Goal: Complete application form: Complete application form

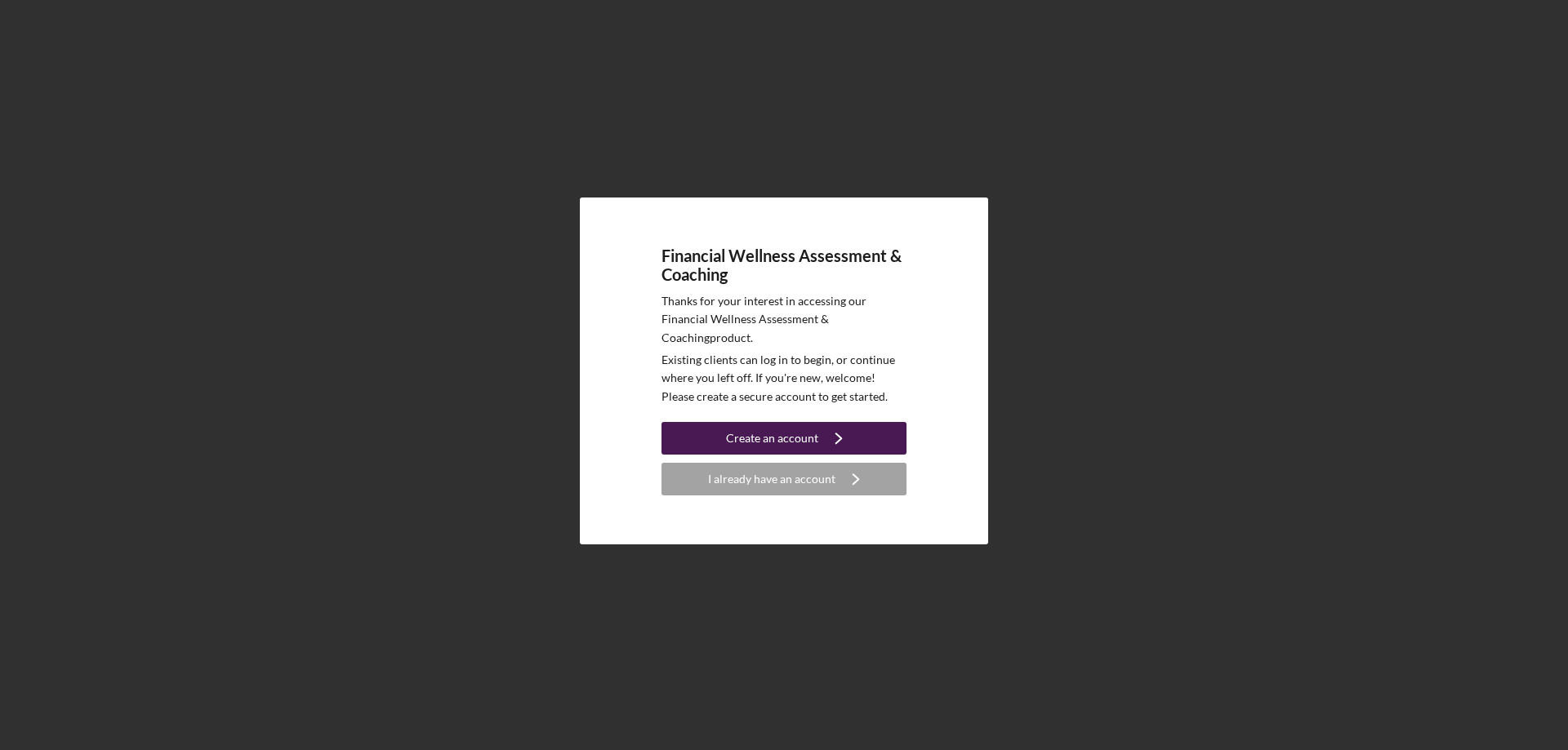
click at [767, 433] on div "Create an account" at bounding box center [772, 439] width 93 height 33
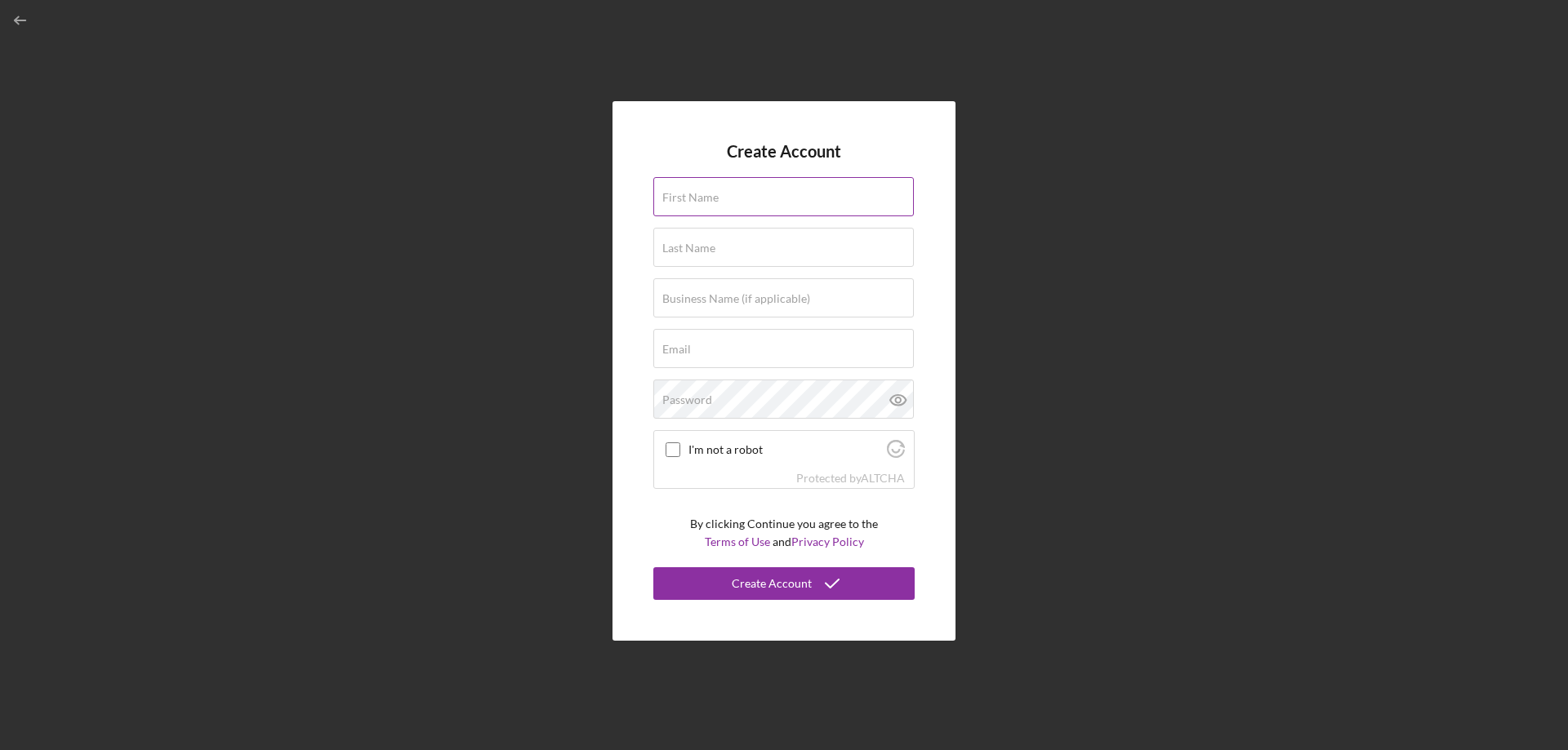
click at [683, 200] on label "First Name" at bounding box center [691, 197] width 57 height 13
click at [683, 200] on input "First Name" at bounding box center [783, 197] width 260 height 39
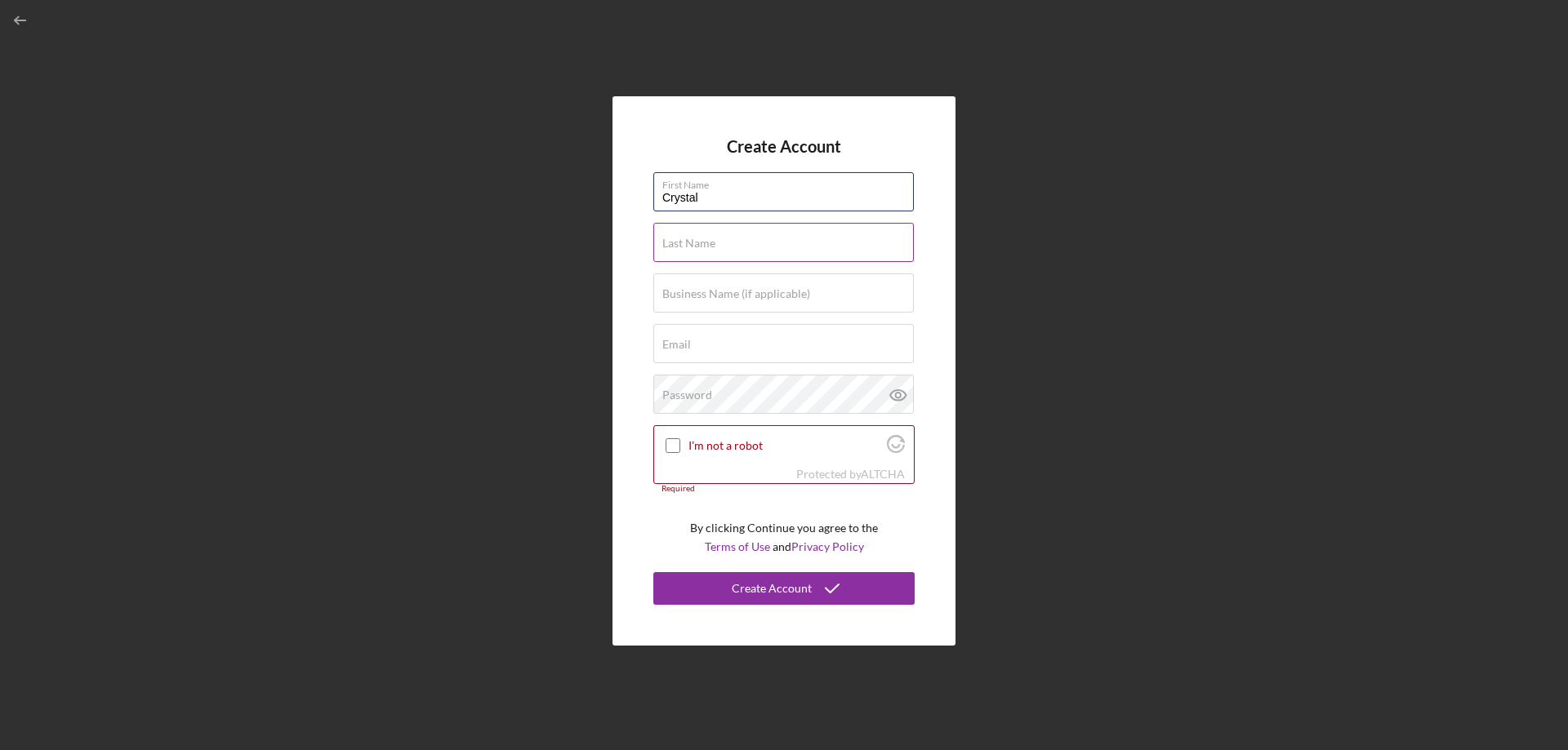
type input "Crystal"
type input "[PERSON_NAME]"
type input "[EMAIL_ADDRESS][DOMAIN_NAME]"
click at [707, 394] on label "Password" at bounding box center [687, 395] width 50 height 13
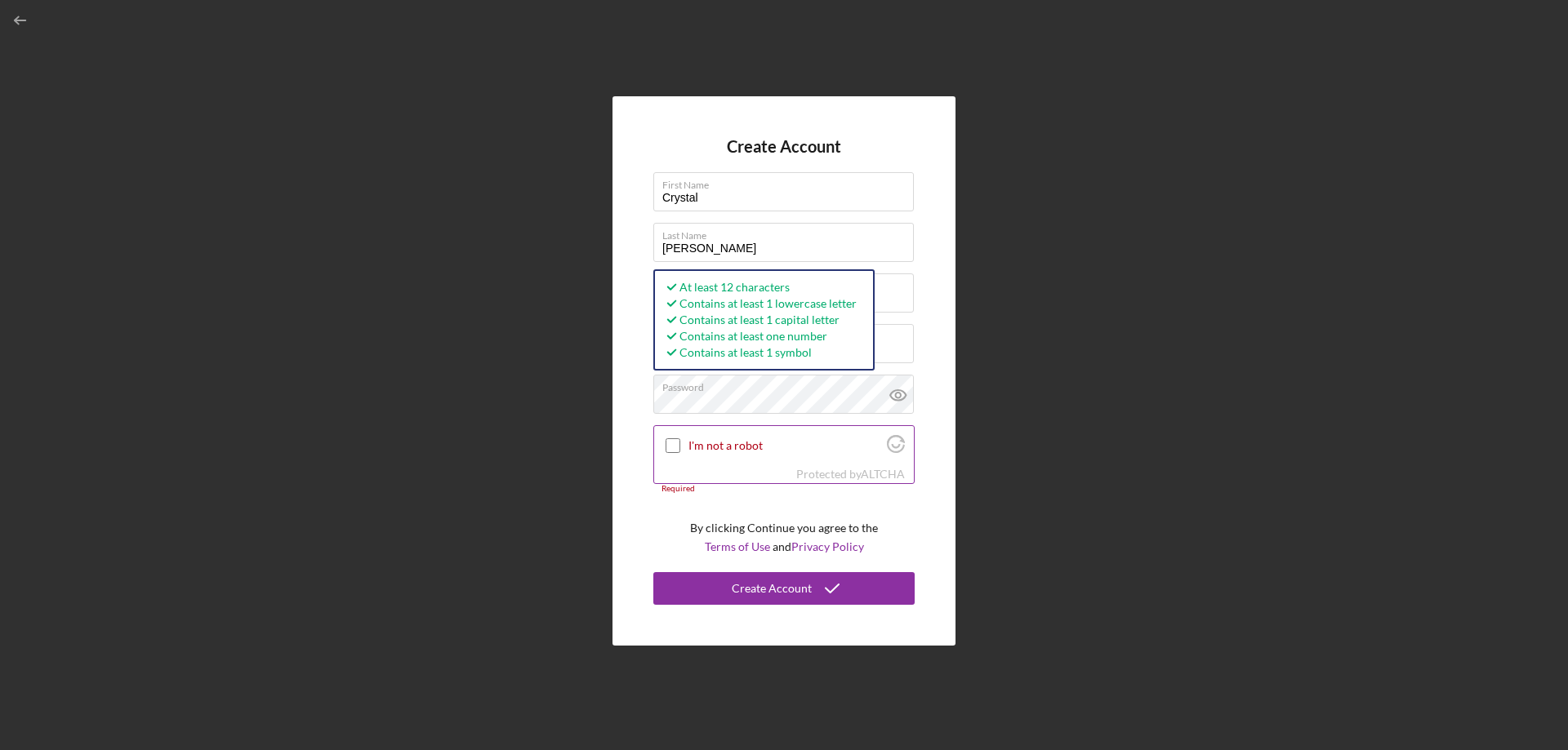
click at [676, 444] on input "I'm not a robot" at bounding box center [672, 445] width 15 height 15
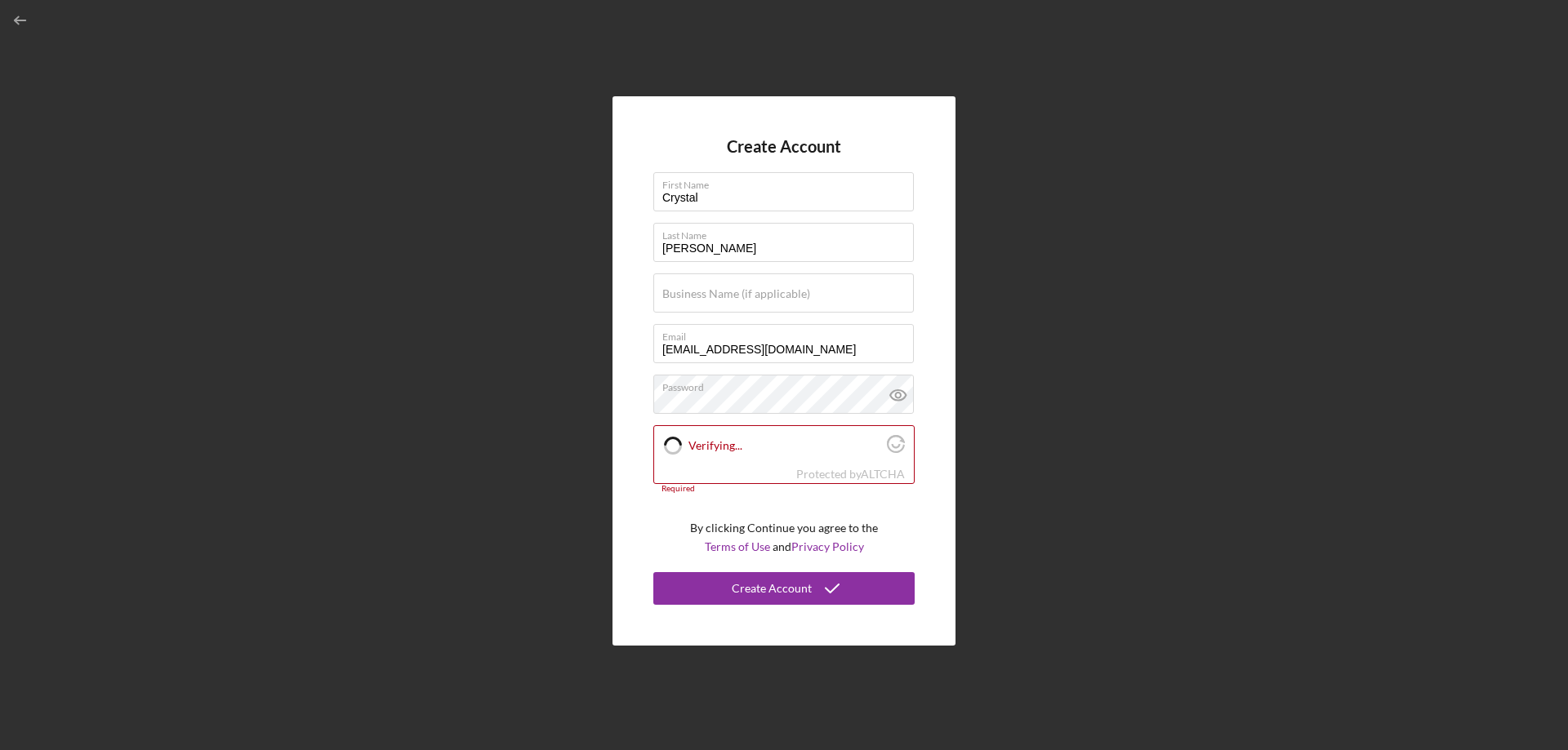
checkbox input "true"
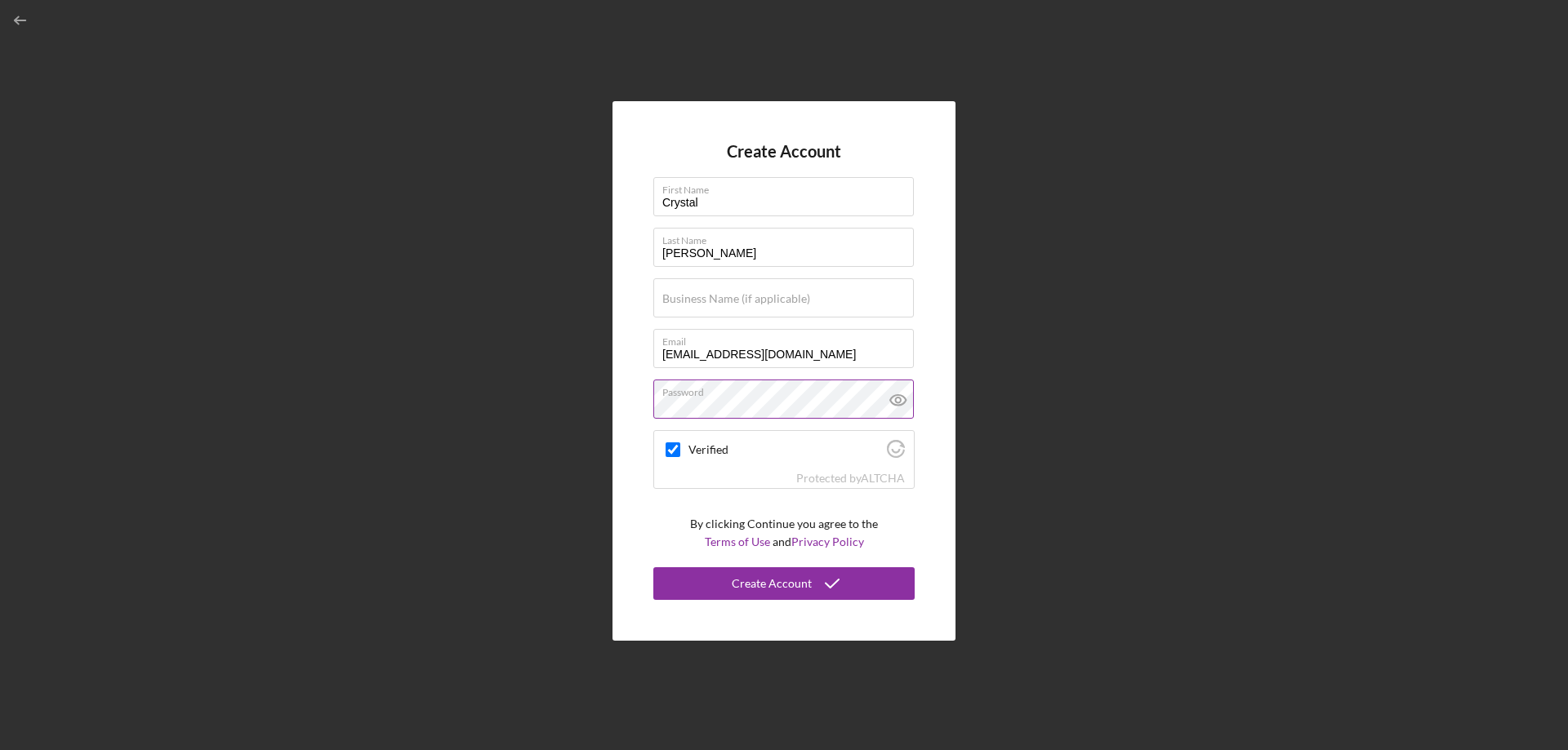
click at [904, 398] on icon at bounding box center [899, 400] width 41 height 41
click at [901, 398] on icon at bounding box center [899, 400] width 41 height 41
click at [796, 584] on div "Create Account" at bounding box center [771, 584] width 80 height 33
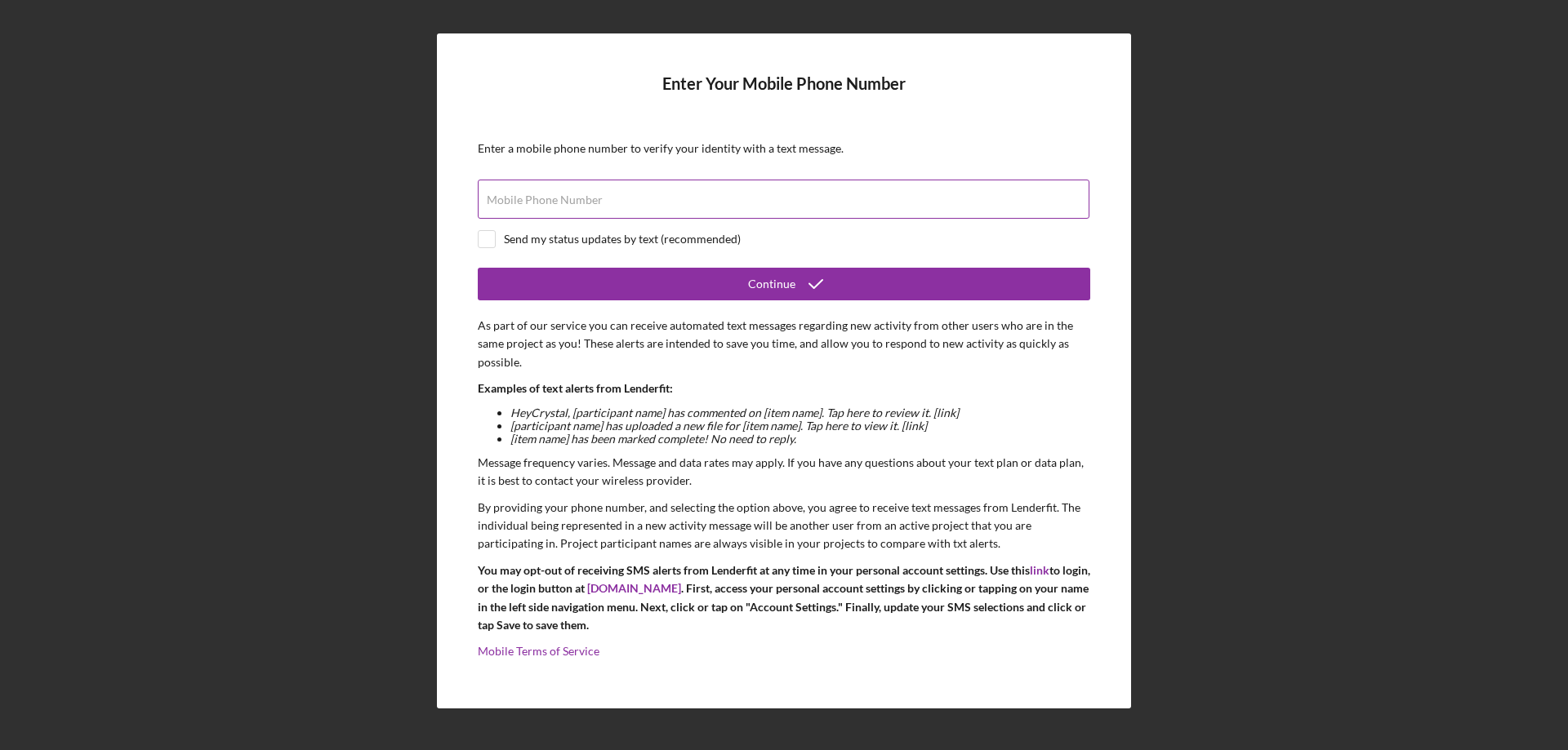
click at [535, 205] on label "Mobile Phone Number" at bounding box center [544, 199] width 116 height 13
click at [535, 205] on input "Mobile Phone Number" at bounding box center [784, 199] width 612 height 39
type input "[PHONE_NUMBER]"
click at [491, 239] on input "checkbox" at bounding box center [487, 239] width 16 height 16
checkbox input "true"
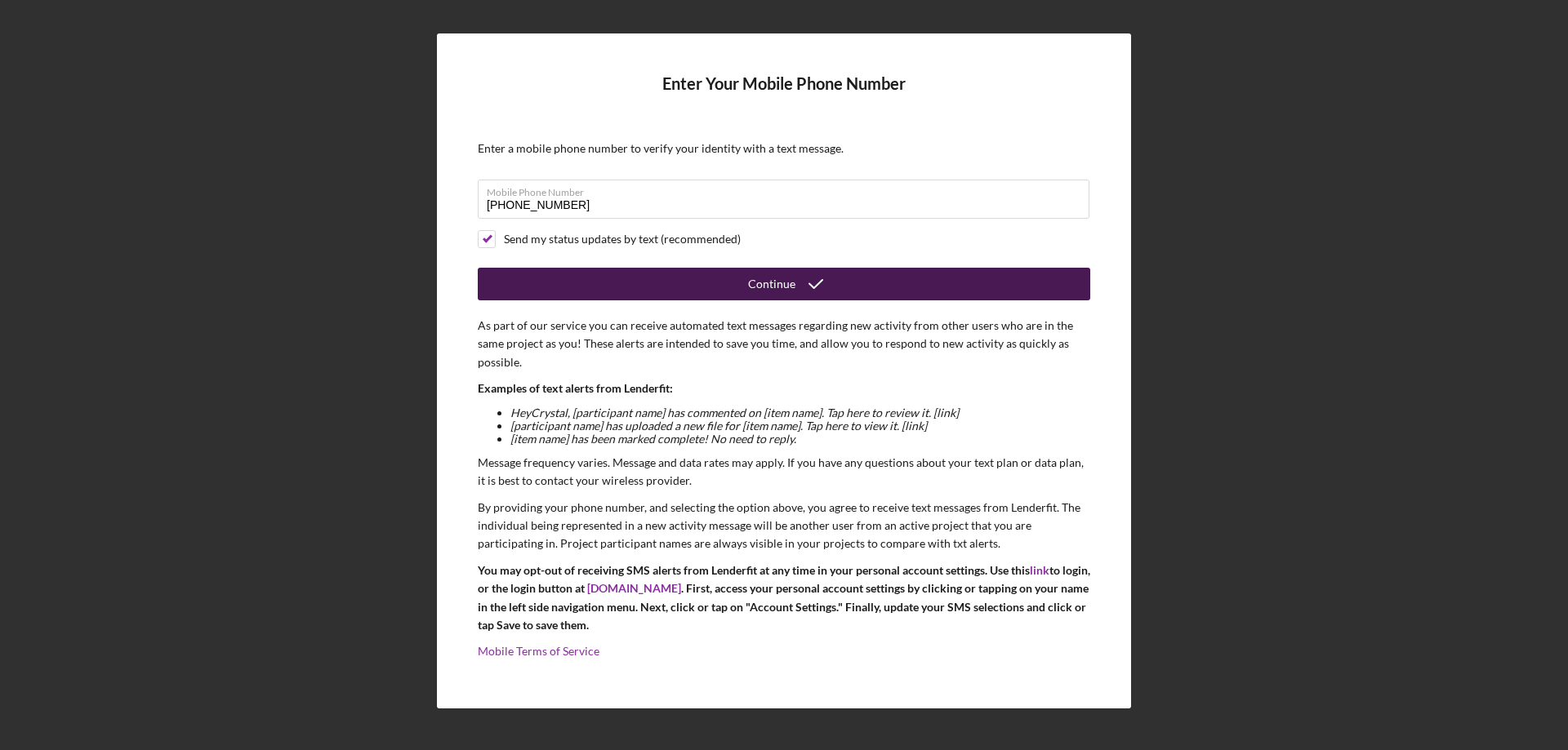
click at [784, 284] on div "Continue" at bounding box center [771, 284] width 47 height 33
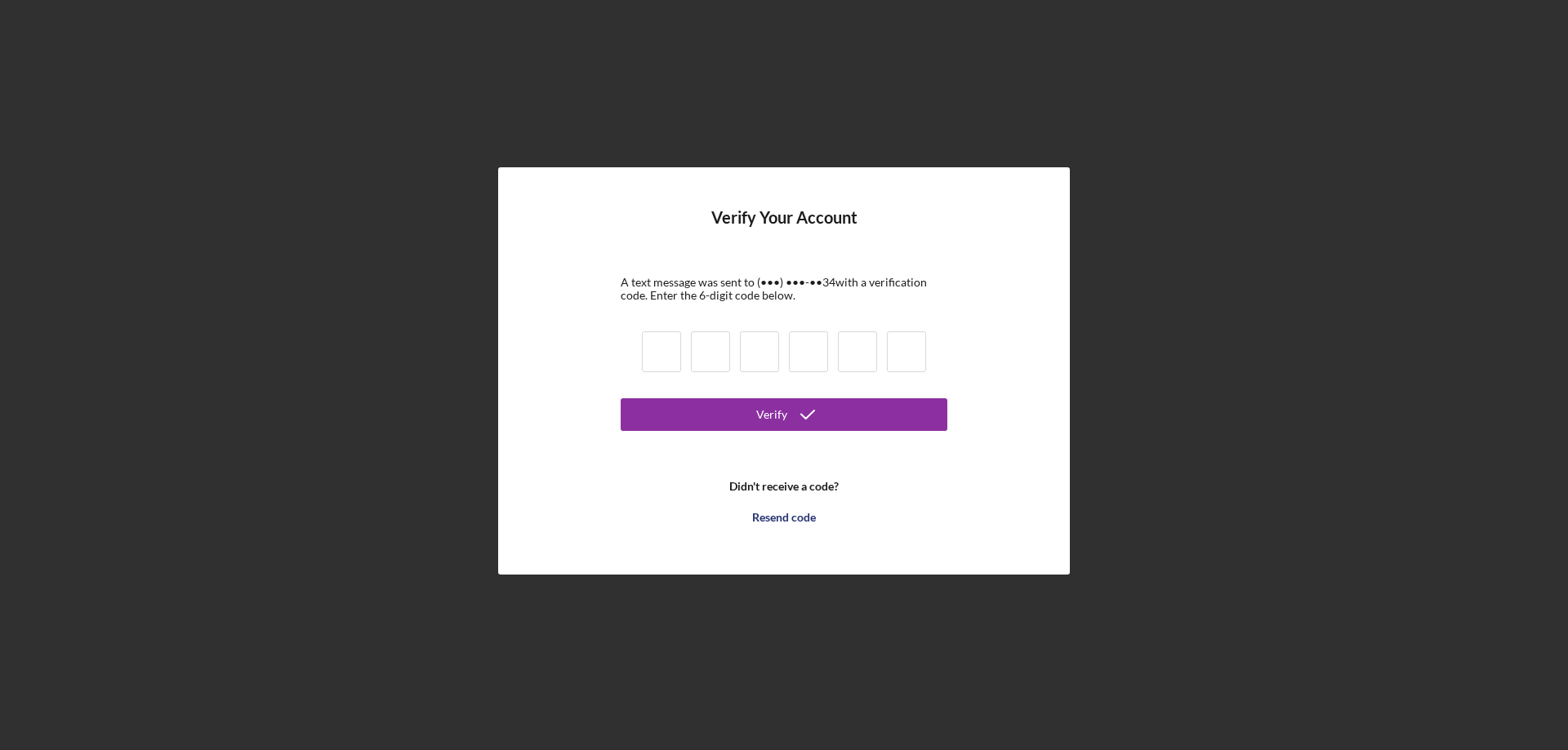
click at [646, 348] on input at bounding box center [662, 352] width 39 height 41
type input "0"
type input "9"
type input "3"
type input "7"
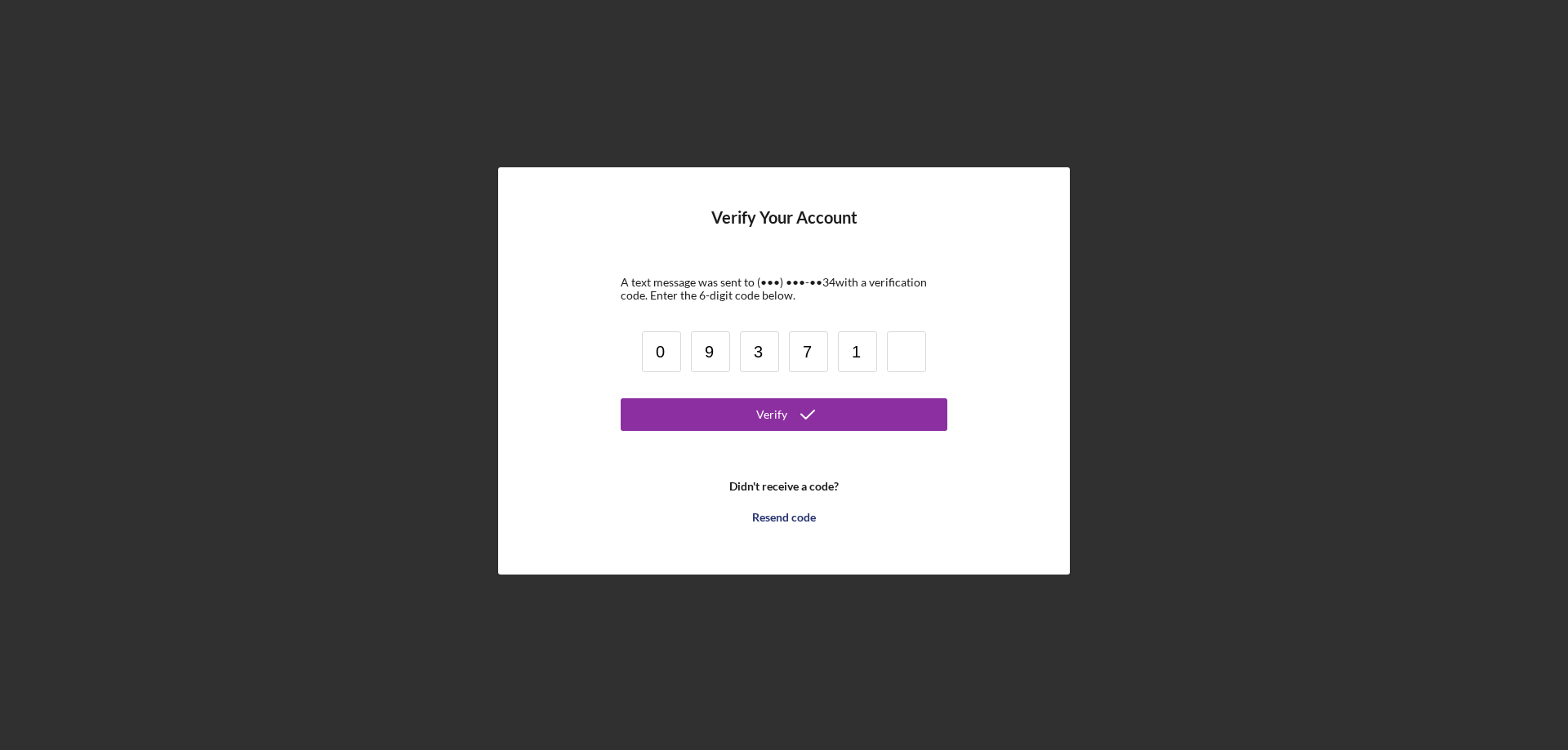
type input "1"
type input "8"
click at [781, 412] on div "Verify" at bounding box center [772, 414] width 31 height 33
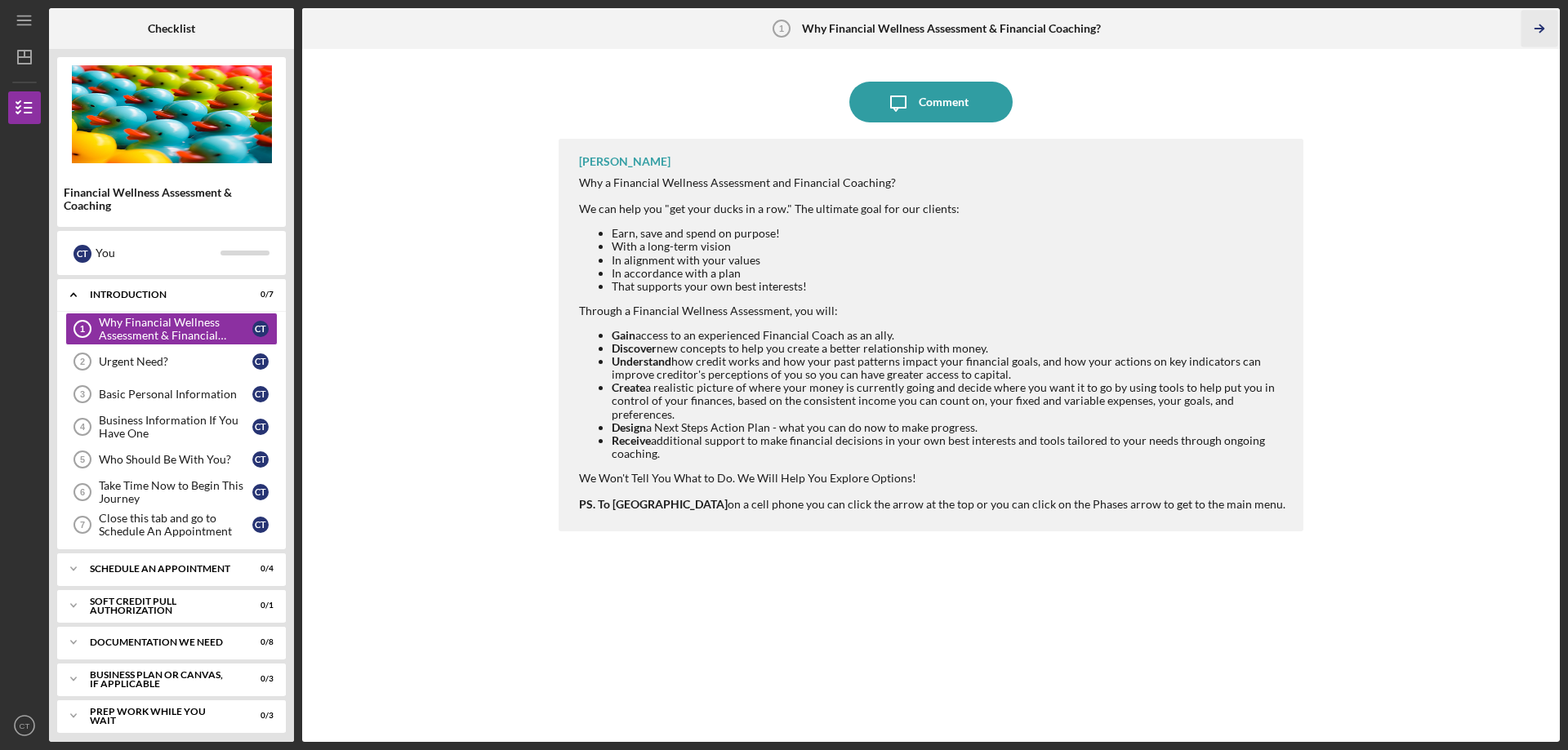
click at [1541, 31] on polyline "button" at bounding box center [1541, 28] width 4 height 8
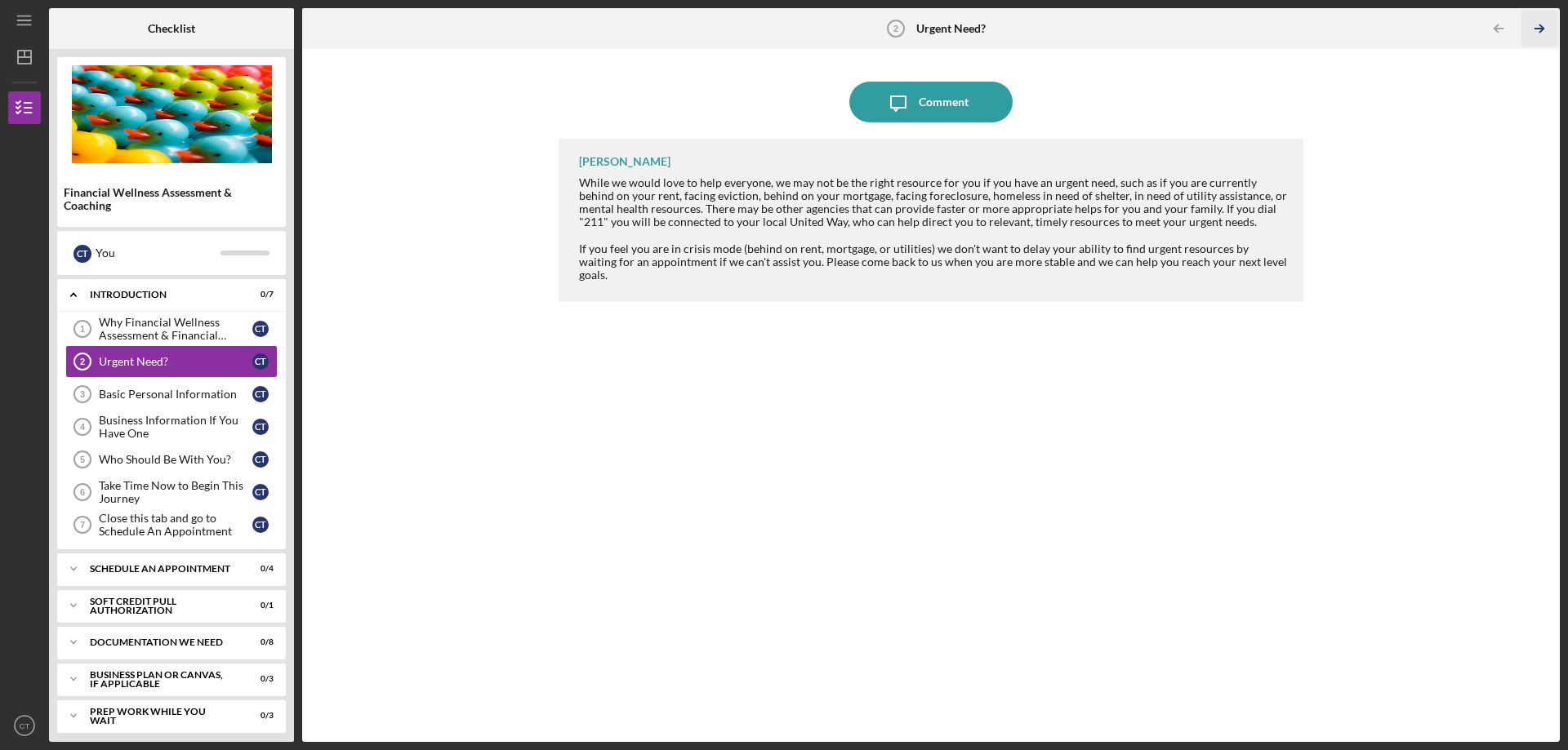
click at [1541, 27] on icon "Icon/Table Pagination Arrow" at bounding box center [1538, 28] width 37 height 37
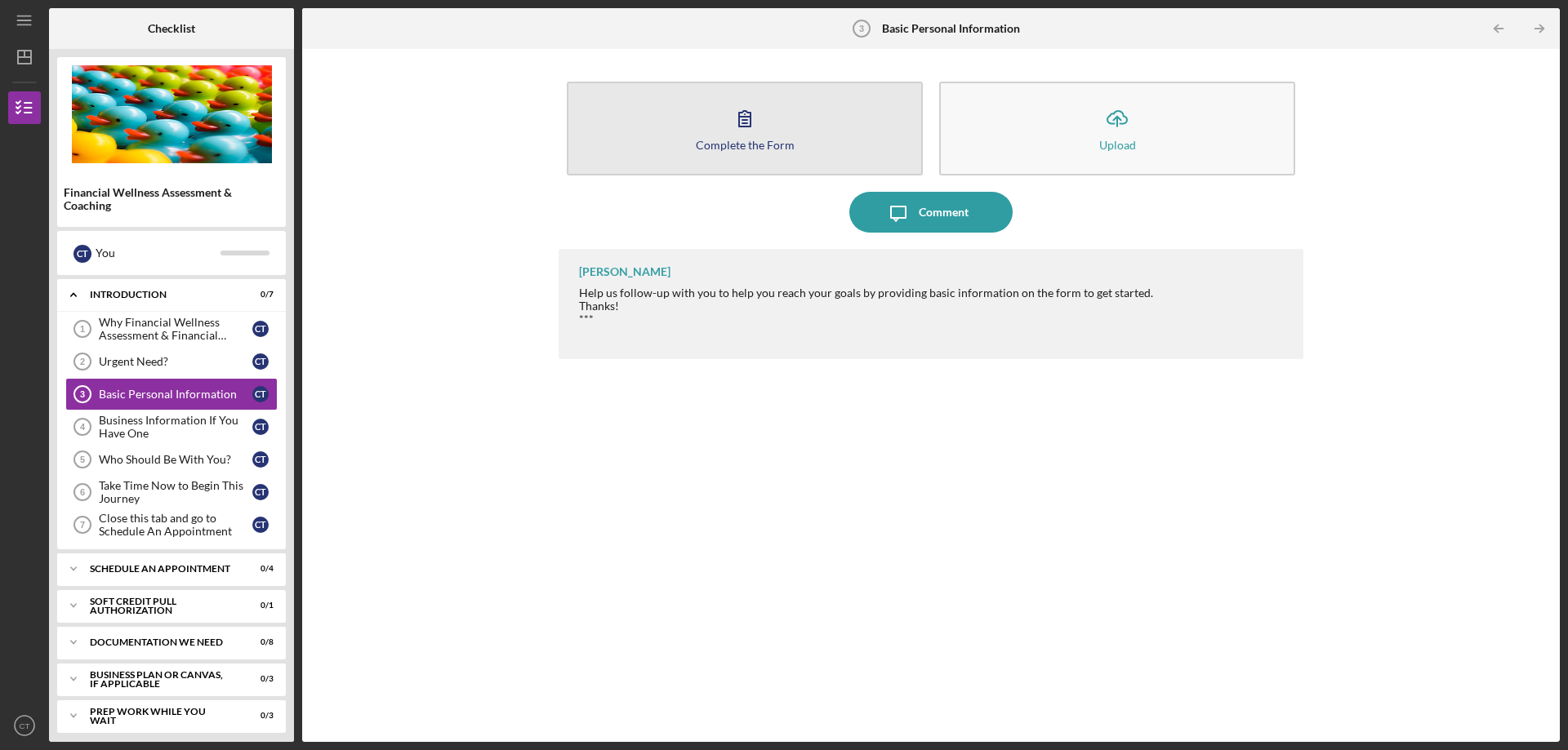
click at [777, 141] on div "Complete the Form" at bounding box center [745, 145] width 99 height 12
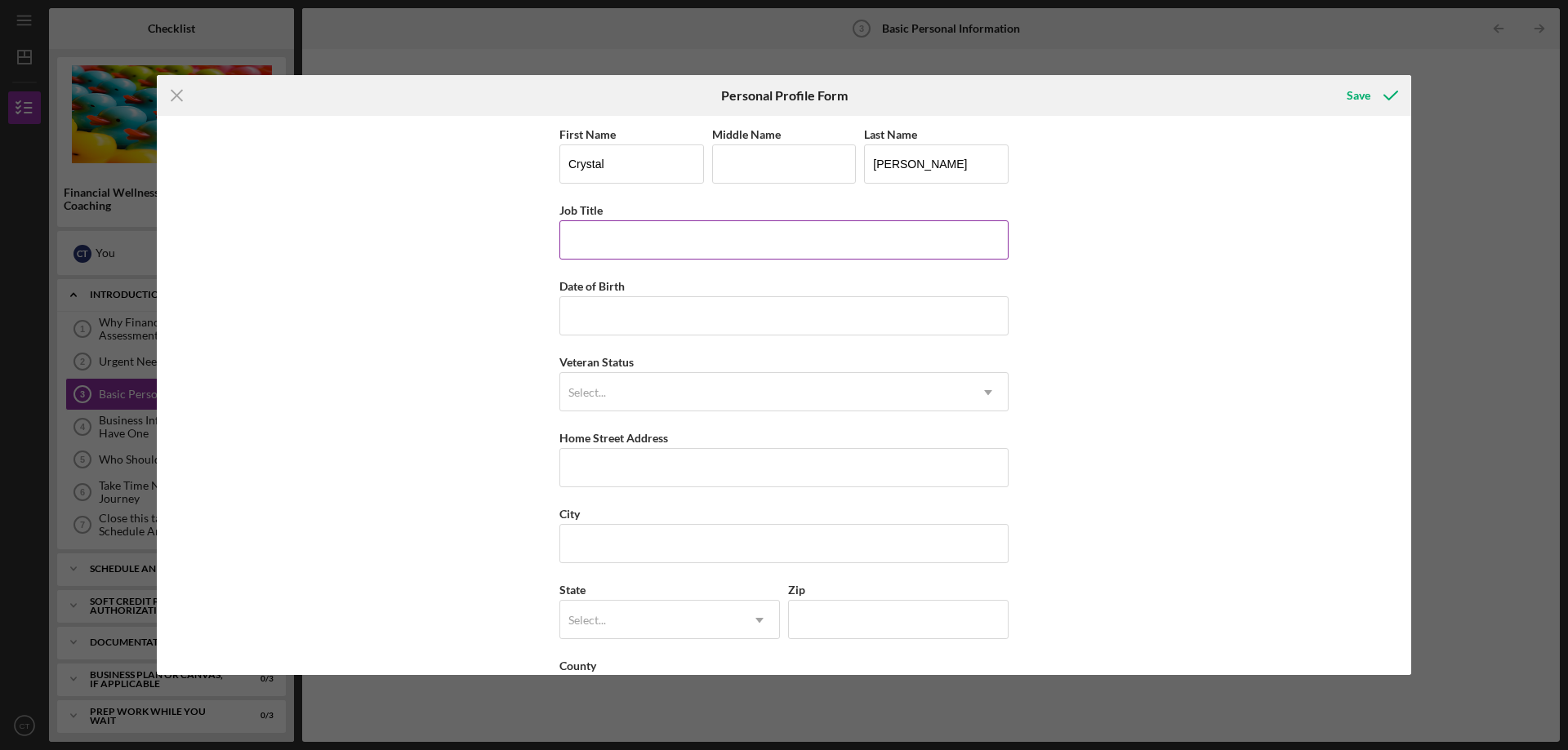
click at [636, 242] on input "Job Title" at bounding box center [784, 240] width 449 height 39
type input "Spanish Interpreter"
type input "[DATE]"
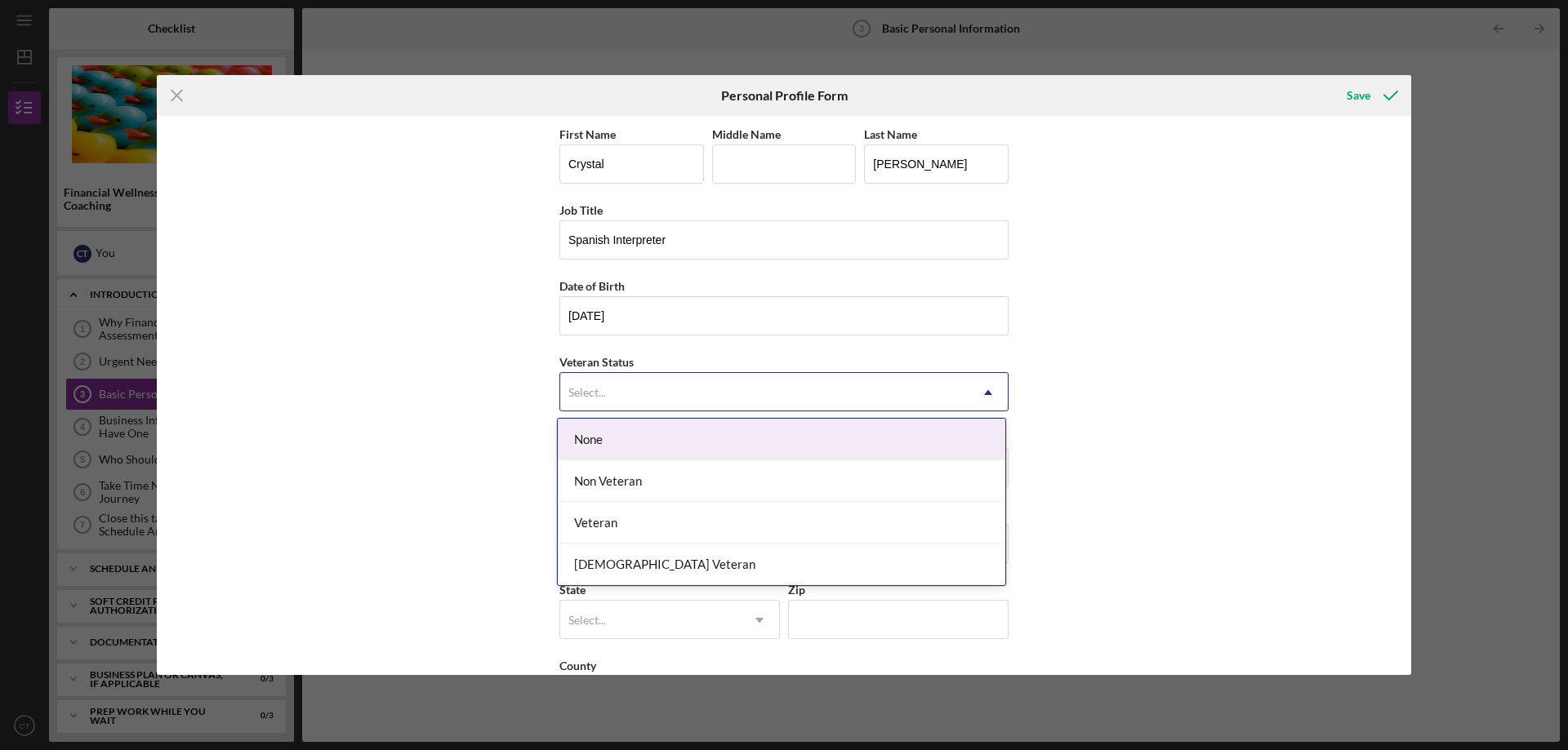
click at [875, 396] on div "Select..." at bounding box center [765, 393] width 409 height 38
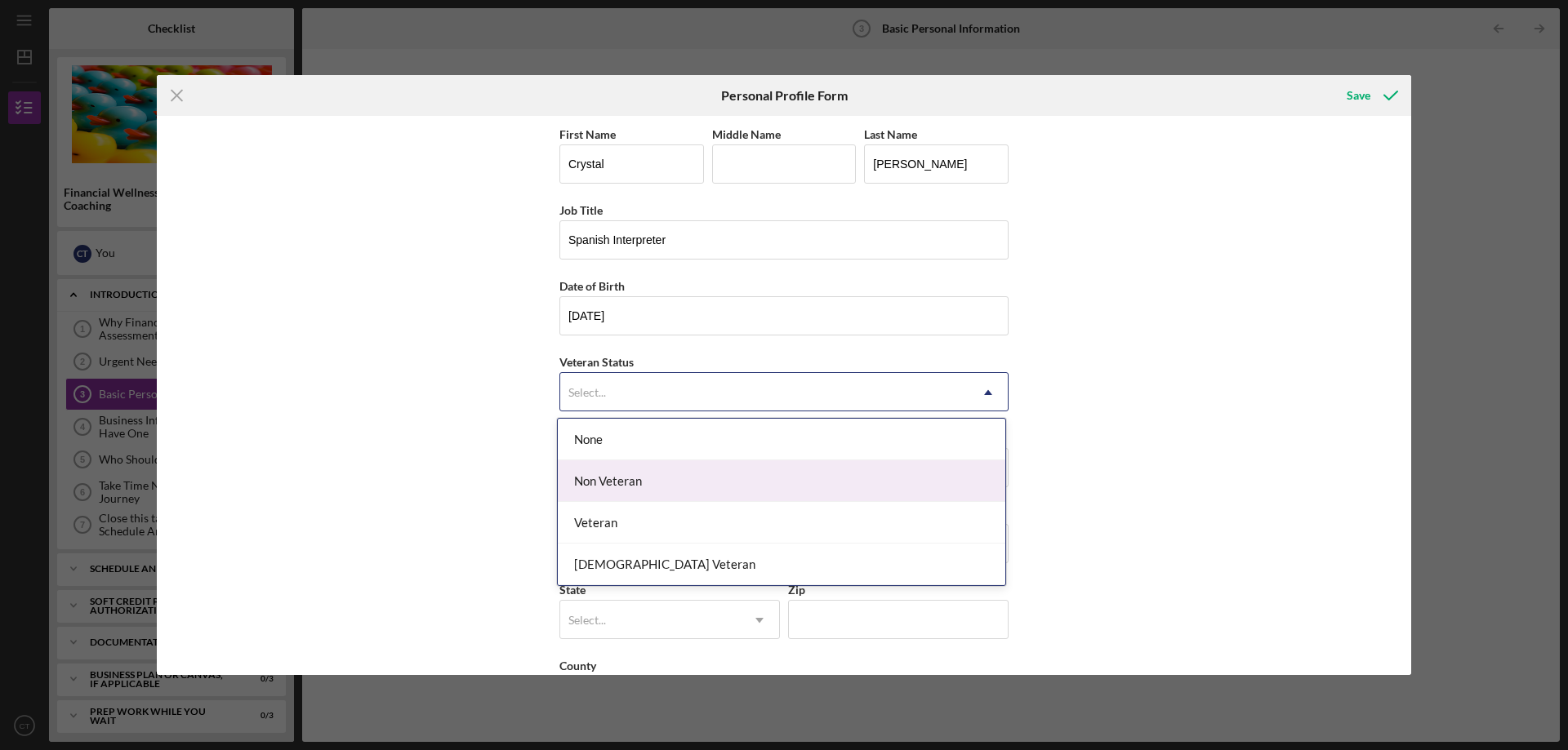
click at [614, 487] on div "Non Veteran" at bounding box center [781, 481] width 447 height 42
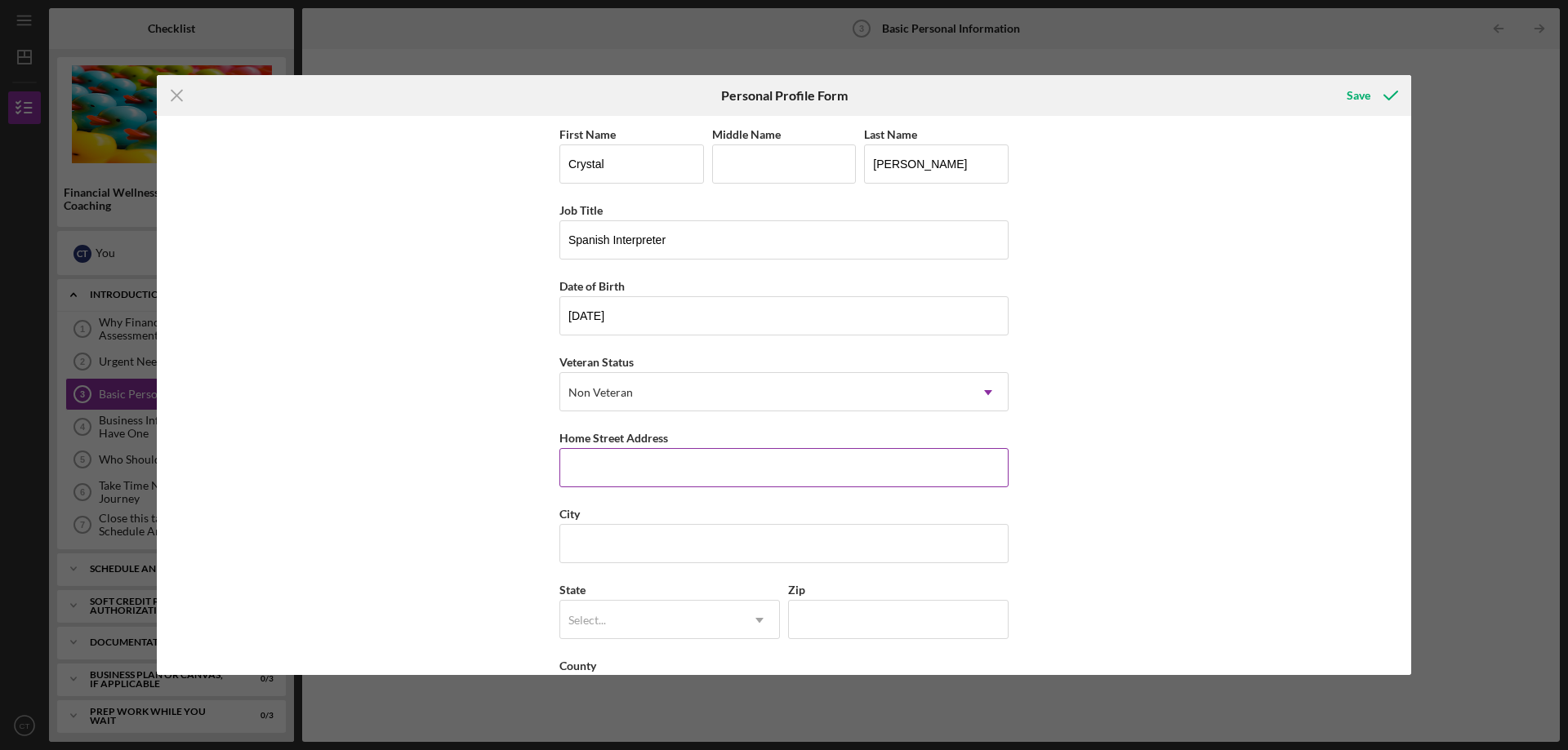
click at [576, 461] on input "Home Street Address" at bounding box center [784, 468] width 449 height 39
type input "[STREET_ADDRESS]"
type input "[GEOGRAPHIC_DATA]"
type input "[US_STATE]"
type input "29607"
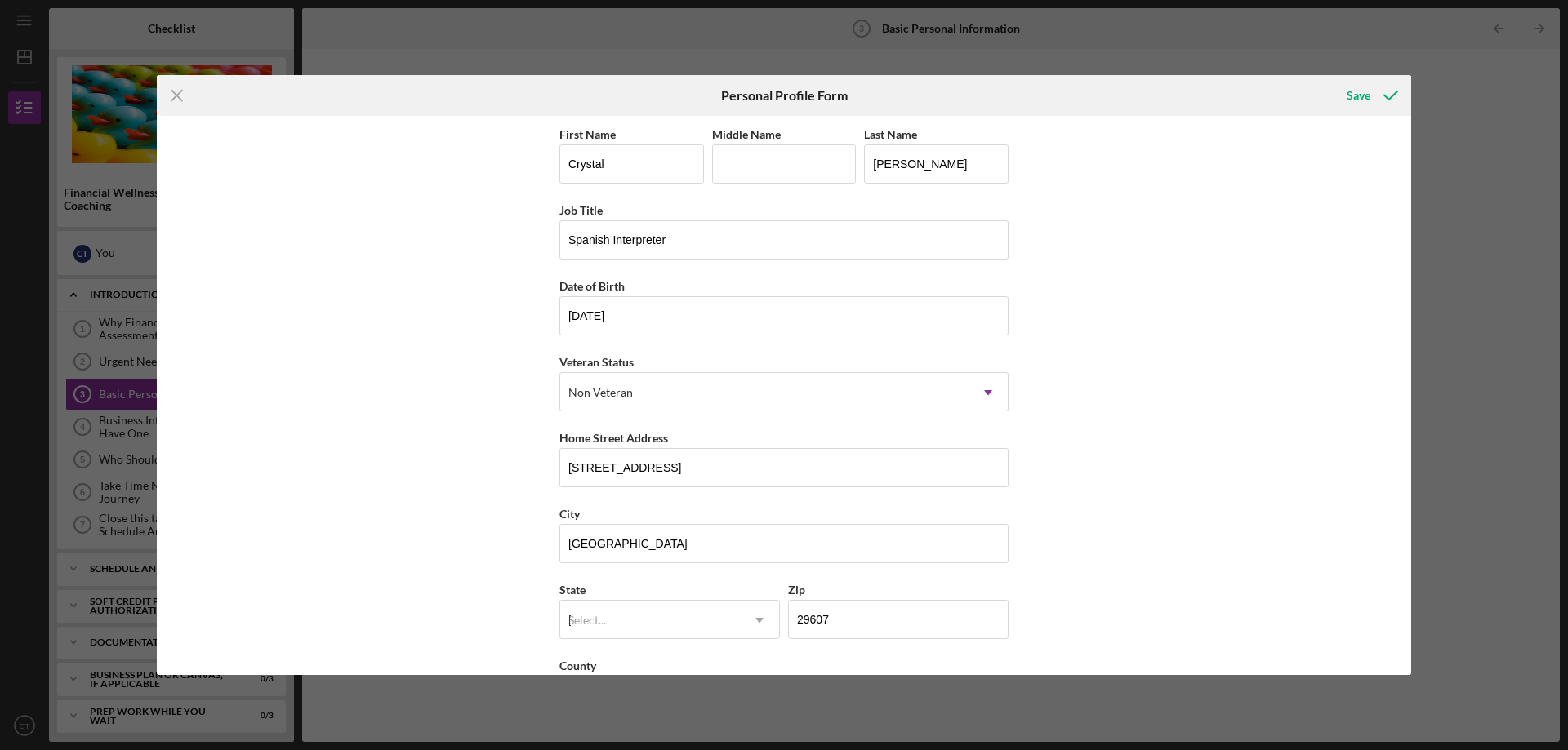
type input "[GEOGRAPHIC_DATA]"
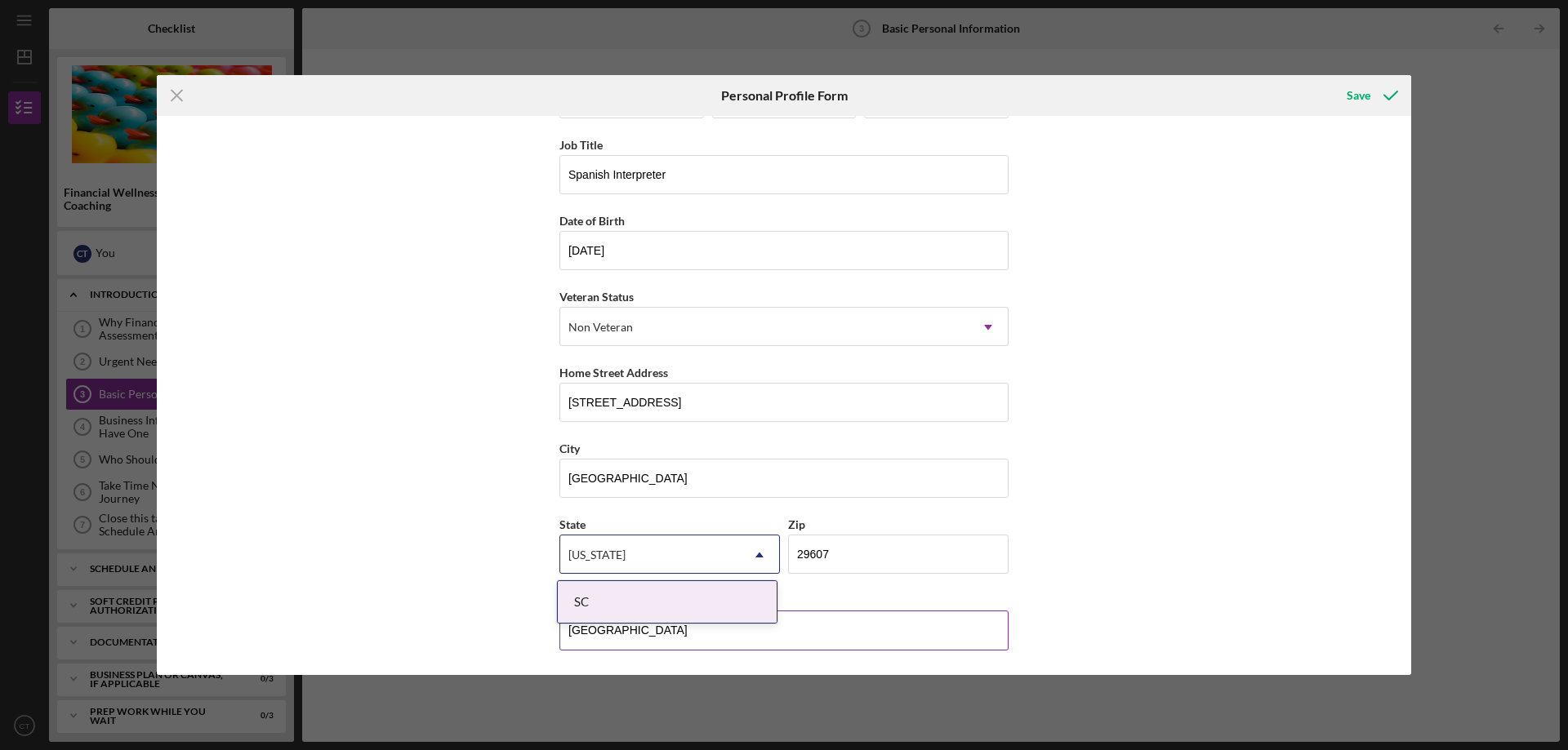
click at [838, 616] on input "[GEOGRAPHIC_DATA]" at bounding box center [784, 631] width 449 height 39
click at [820, 663] on div "First Name [PERSON_NAME] Middle Name Last Name [PERSON_NAME] Job Title Spanish …" at bounding box center [784, 396] width 1254 height 559
drag, startPoint x: 889, startPoint y: 618, endPoint x: 905, endPoint y: 614, distance: 16.5
click at [889, 618] on input "[GEOGRAPHIC_DATA]" at bounding box center [784, 631] width 449 height 39
click at [1368, 95] on div "Save" at bounding box center [1359, 95] width 24 height 33
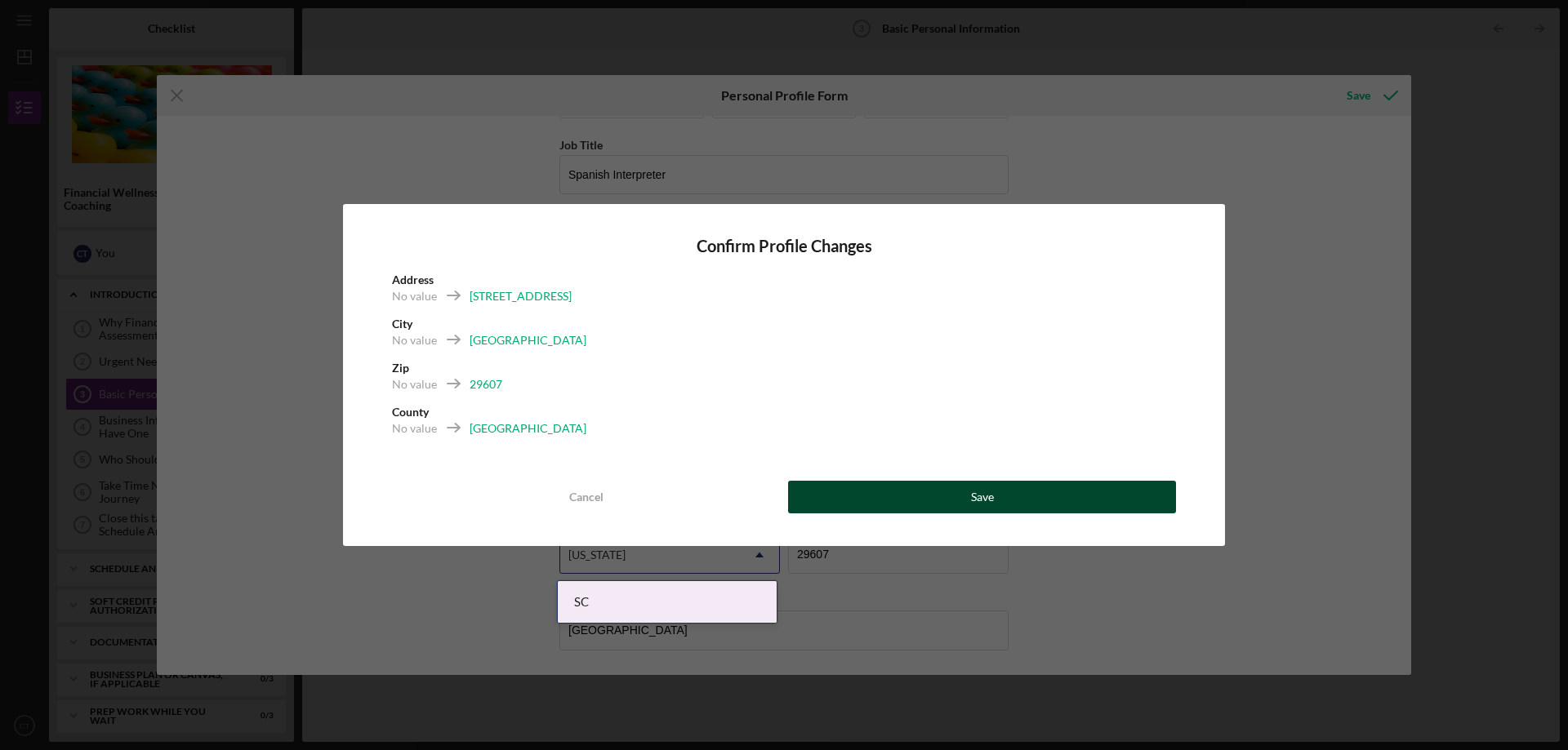
click at [932, 502] on button "Save" at bounding box center [982, 497] width 388 height 33
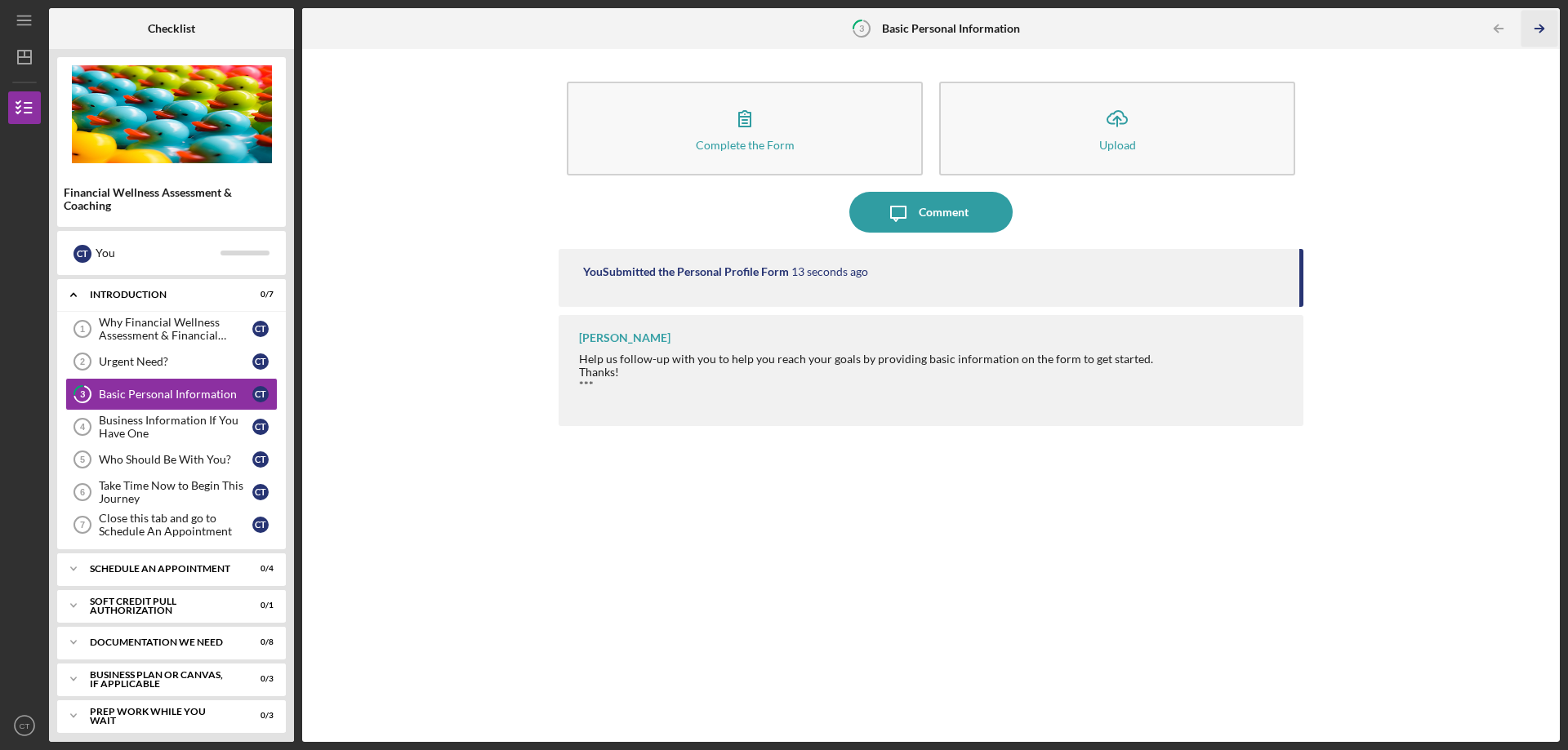
click at [1537, 28] on line "button" at bounding box center [1540, 28] width 9 height 0
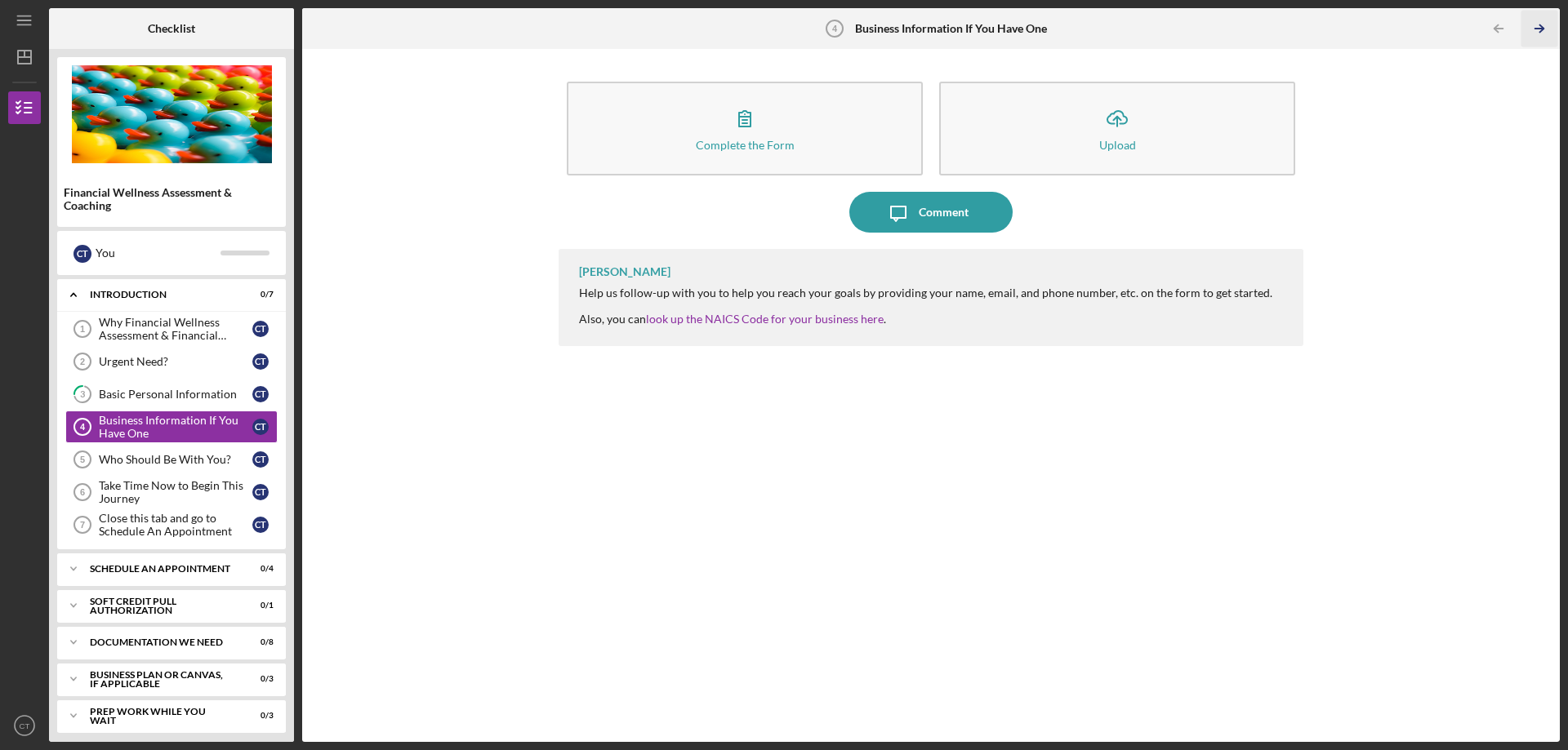
click at [1537, 28] on line "button" at bounding box center [1540, 28] width 9 height 0
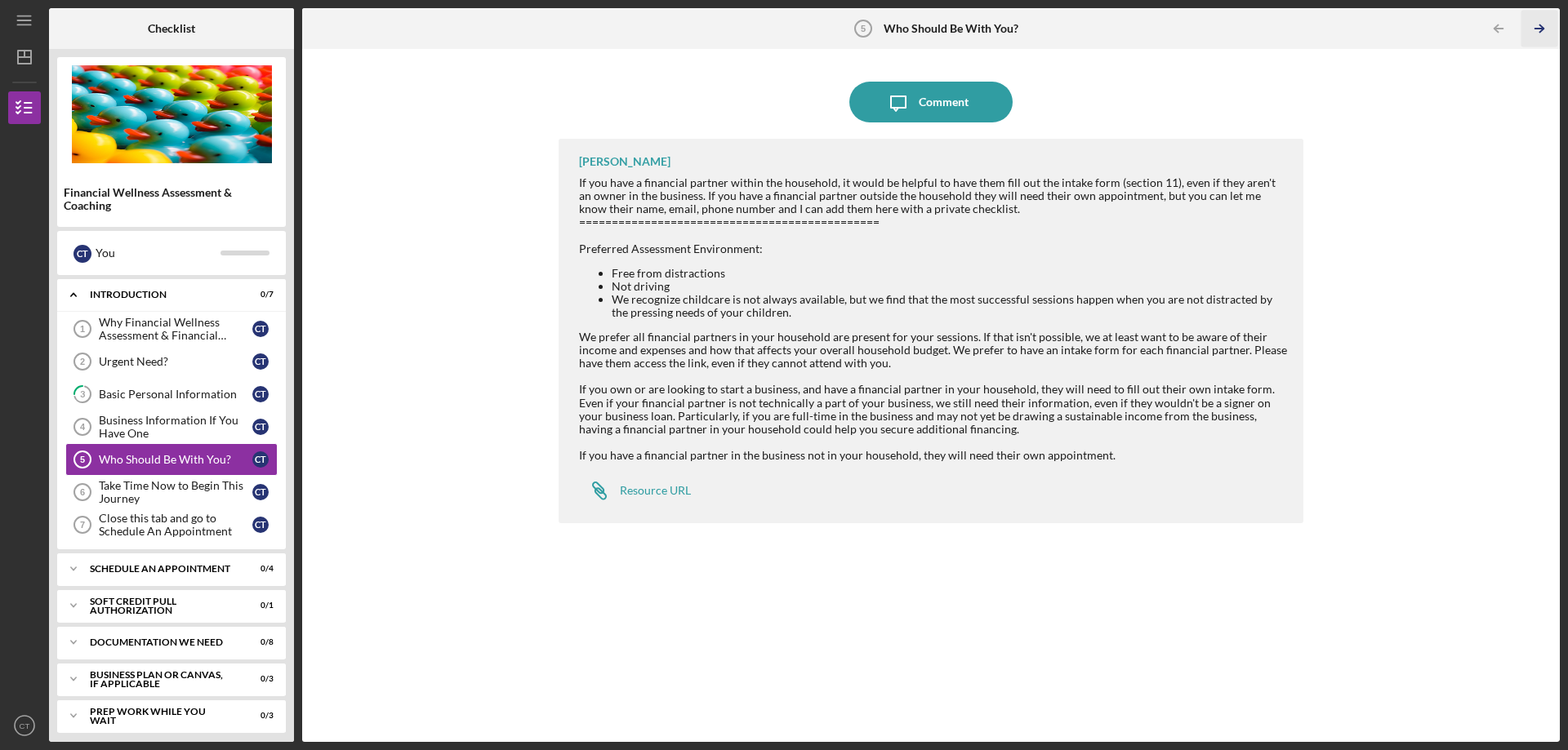
click at [1546, 28] on icon "Icon/Table Pagination Arrow" at bounding box center [1538, 28] width 37 height 37
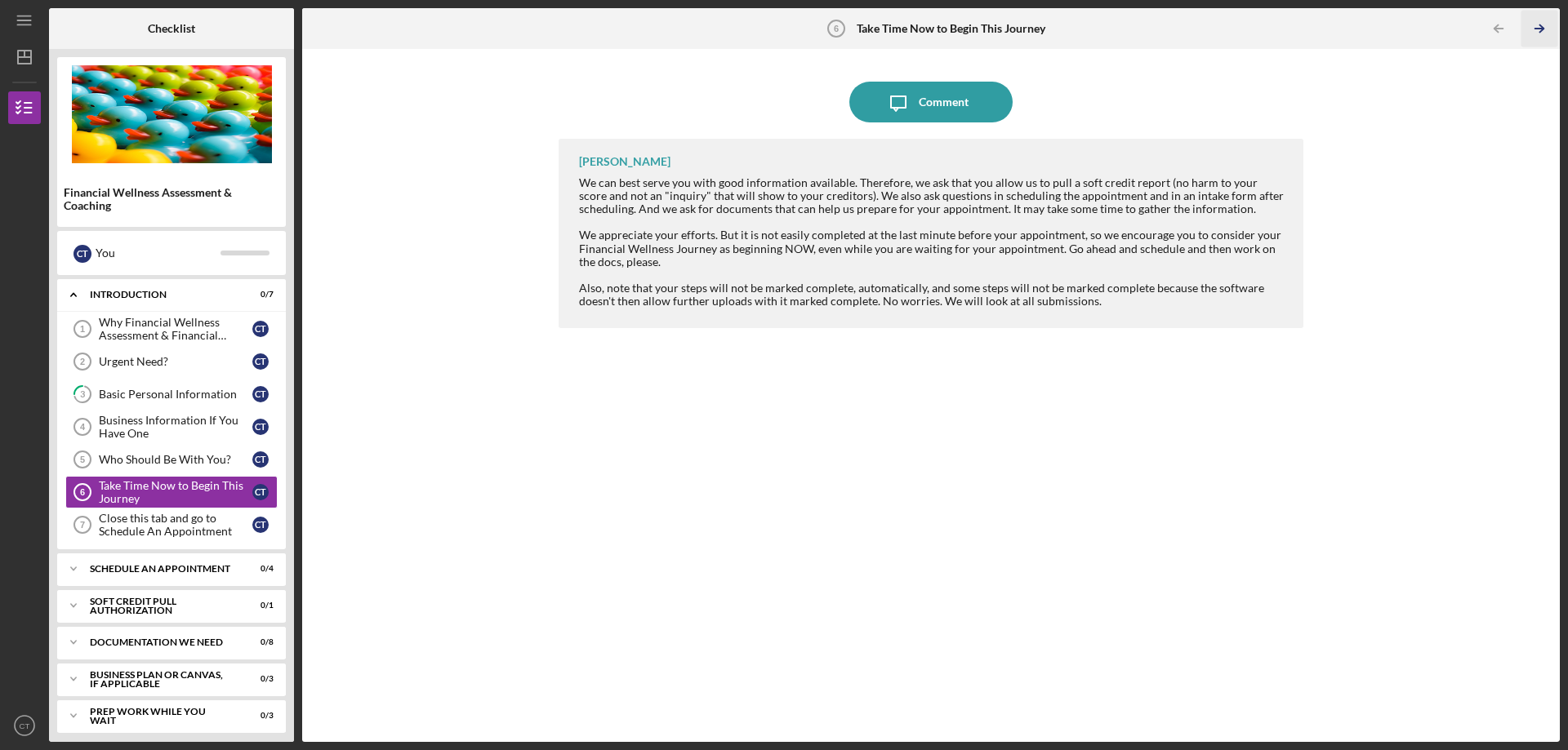
click at [1540, 25] on polyline "button" at bounding box center [1541, 28] width 4 height 8
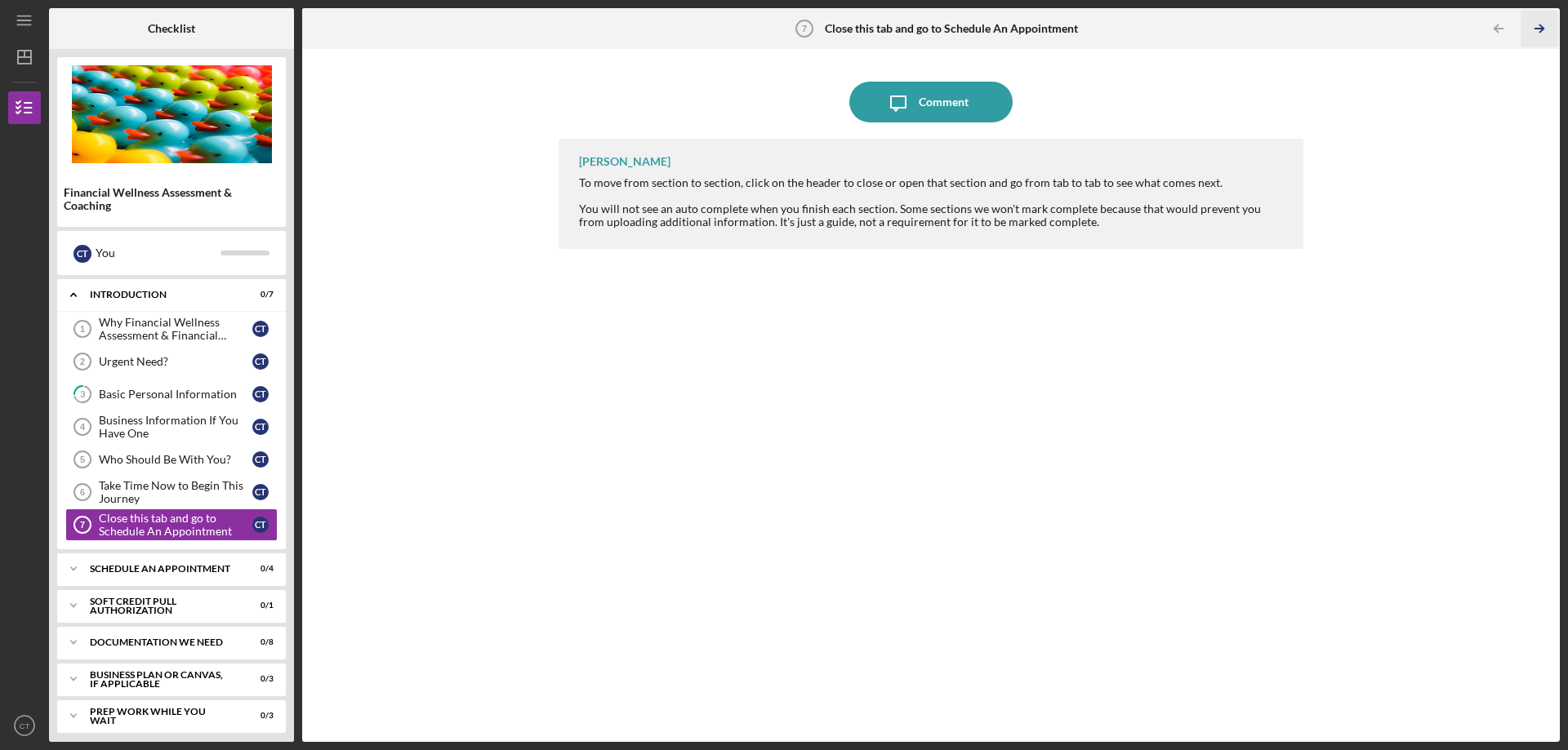
click at [1538, 29] on icon "Icon/Table Pagination Arrow" at bounding box center [1538, 28] width 37 height 37
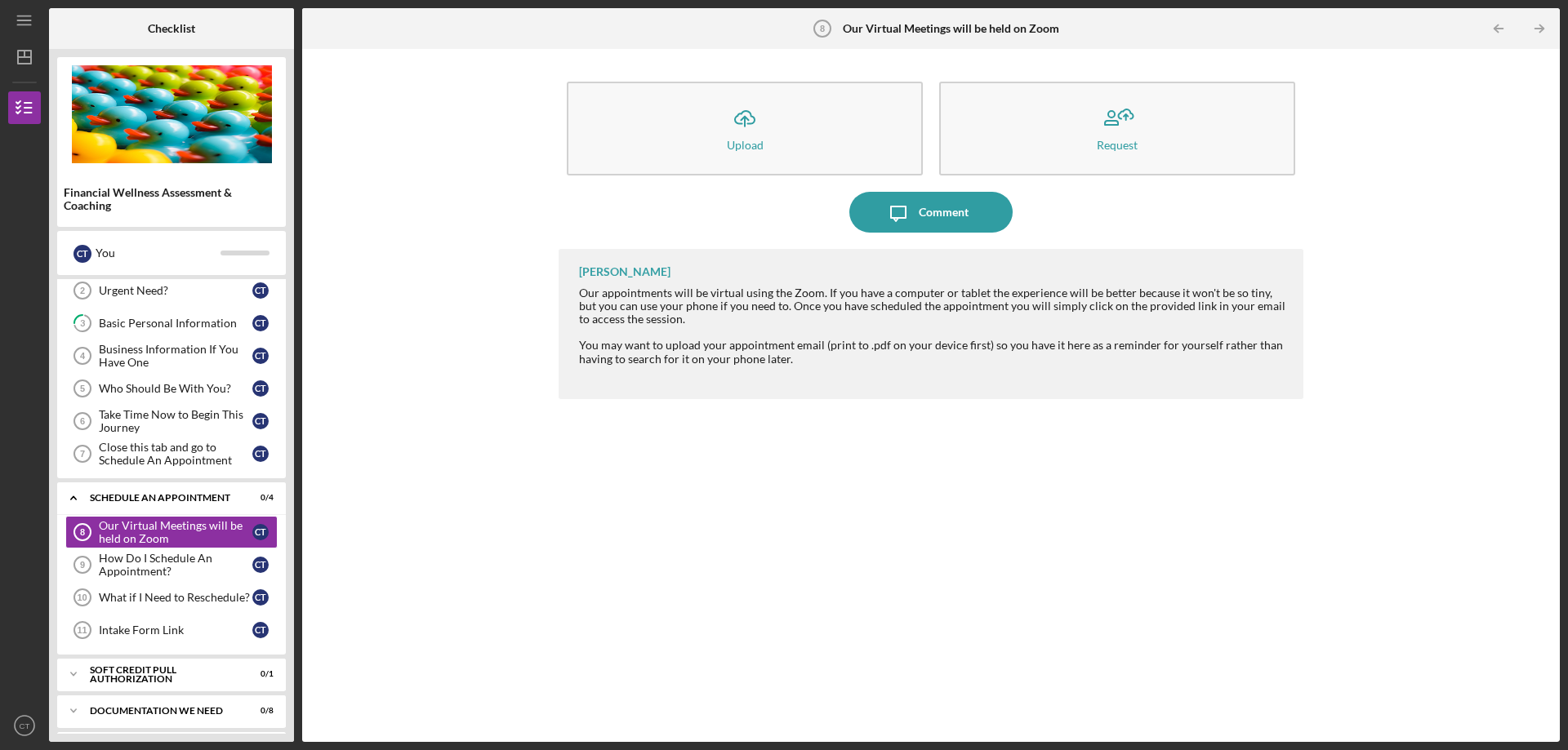
scroll to position [97, 0]
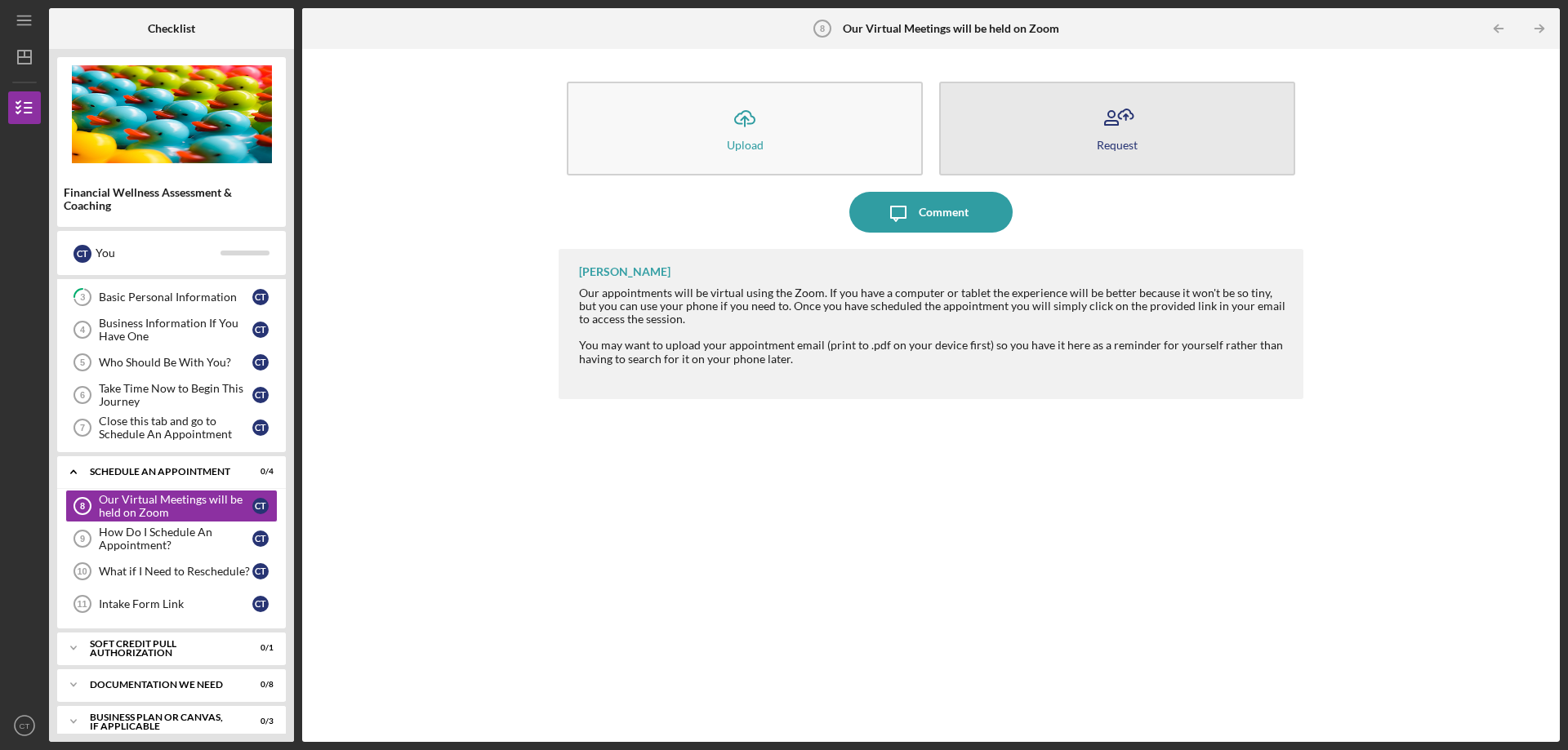
click at [1107, 145] on div "Request" at bounding box center [1117, 145] width 41 height 12
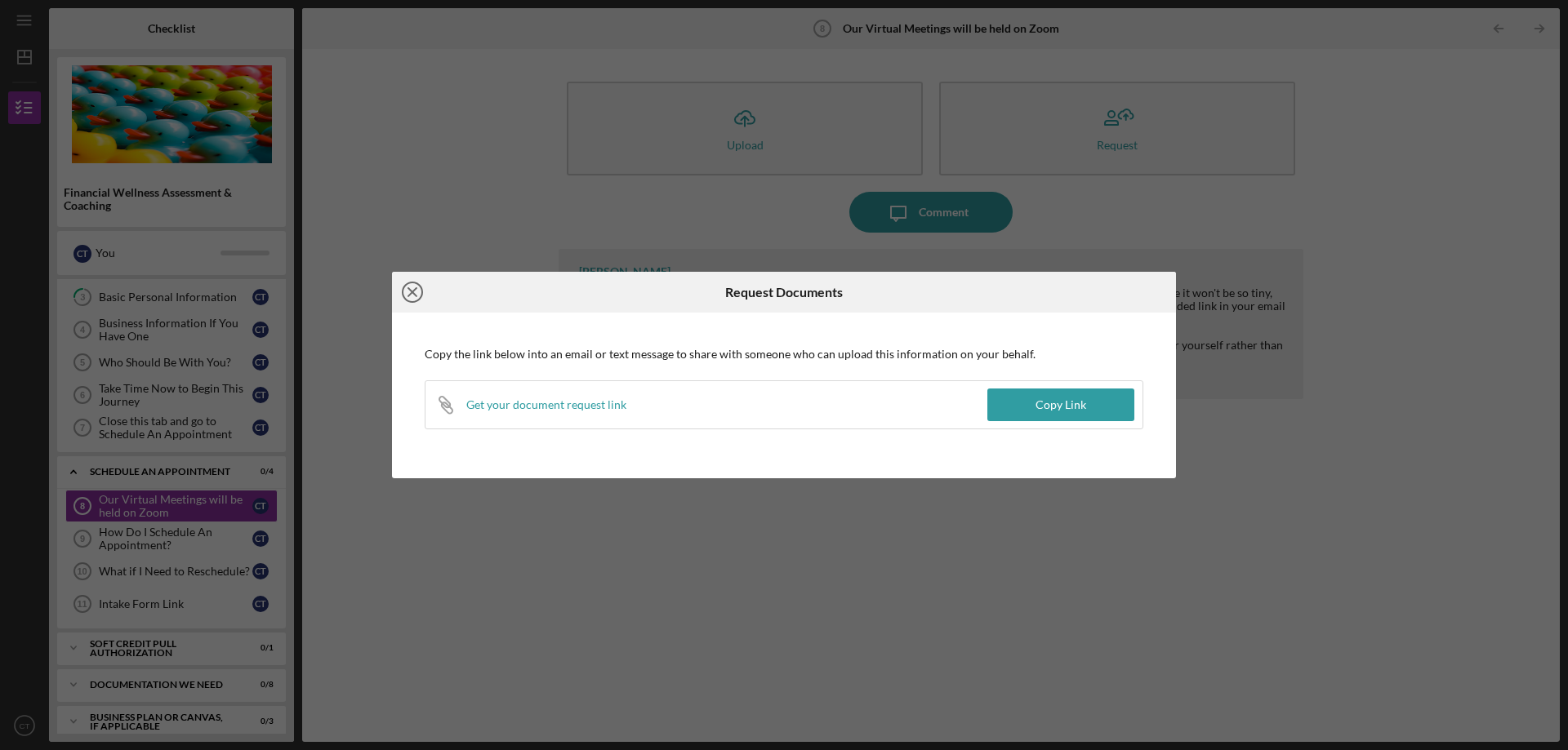
click at [418, 293] on icon "Icon/Close" at bounding box center [413, 293] width 41 height 41
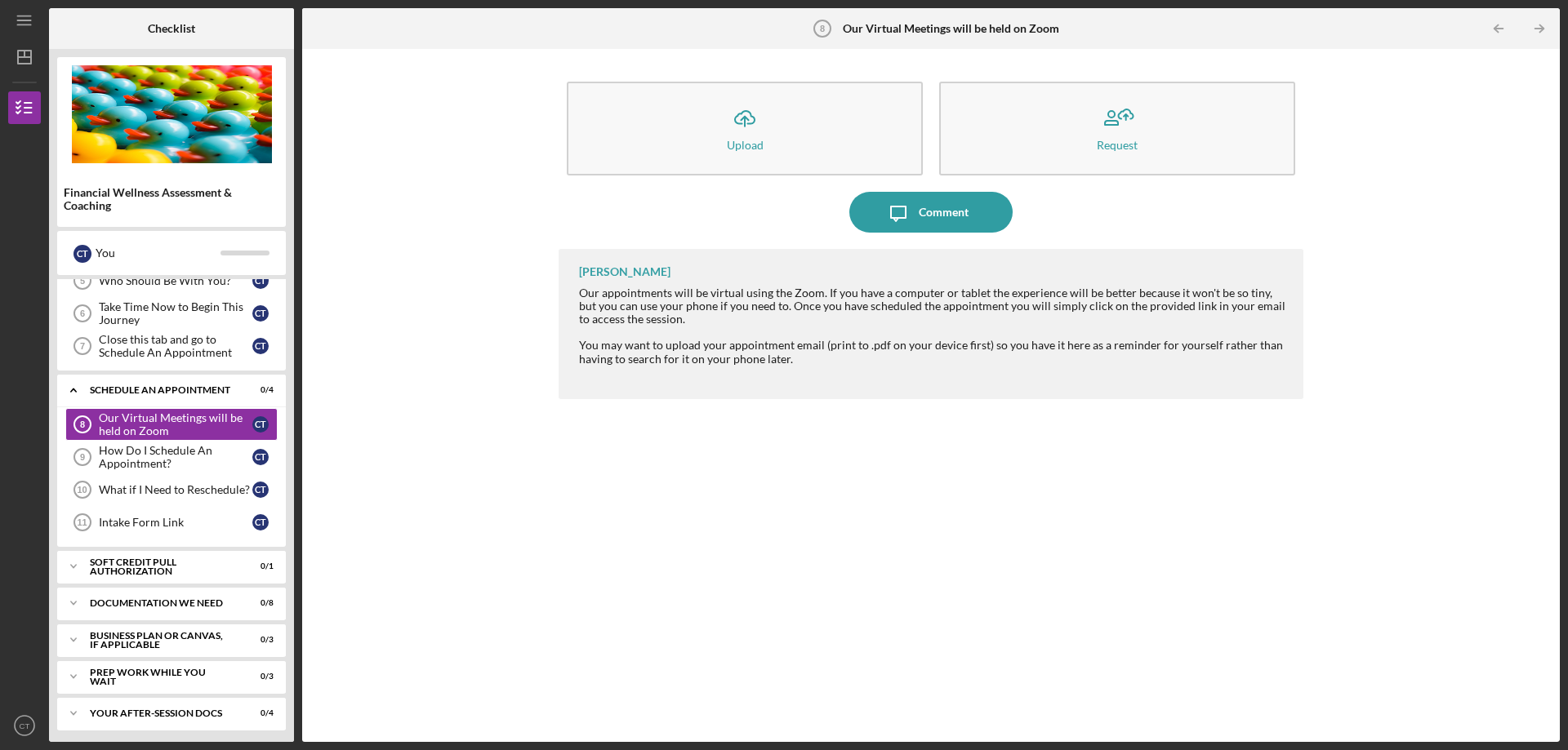
scroll to position [0, 0]
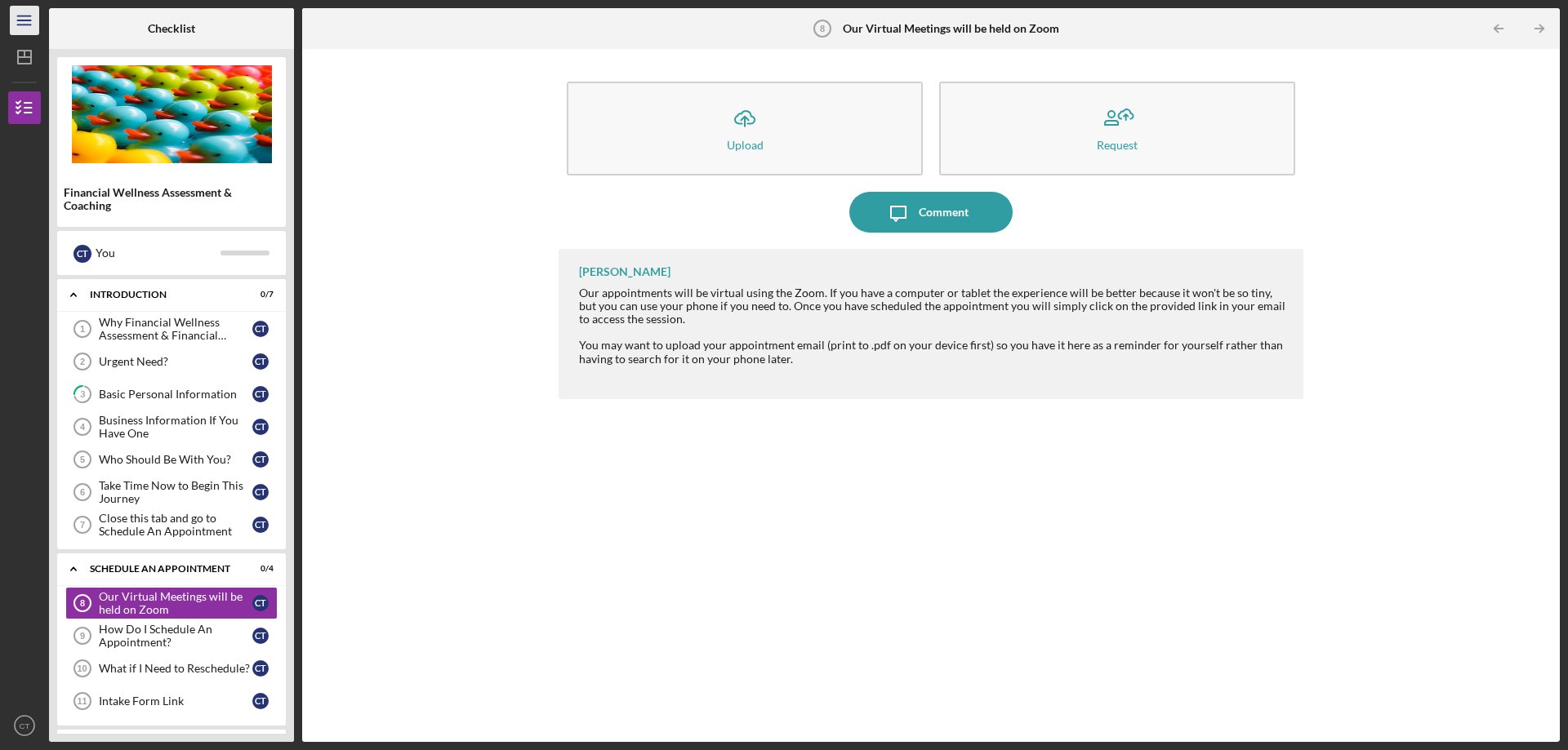
click at [22, 24] on icon "Icon/Menu" at bounding box center [25, 21] width 37 height 37
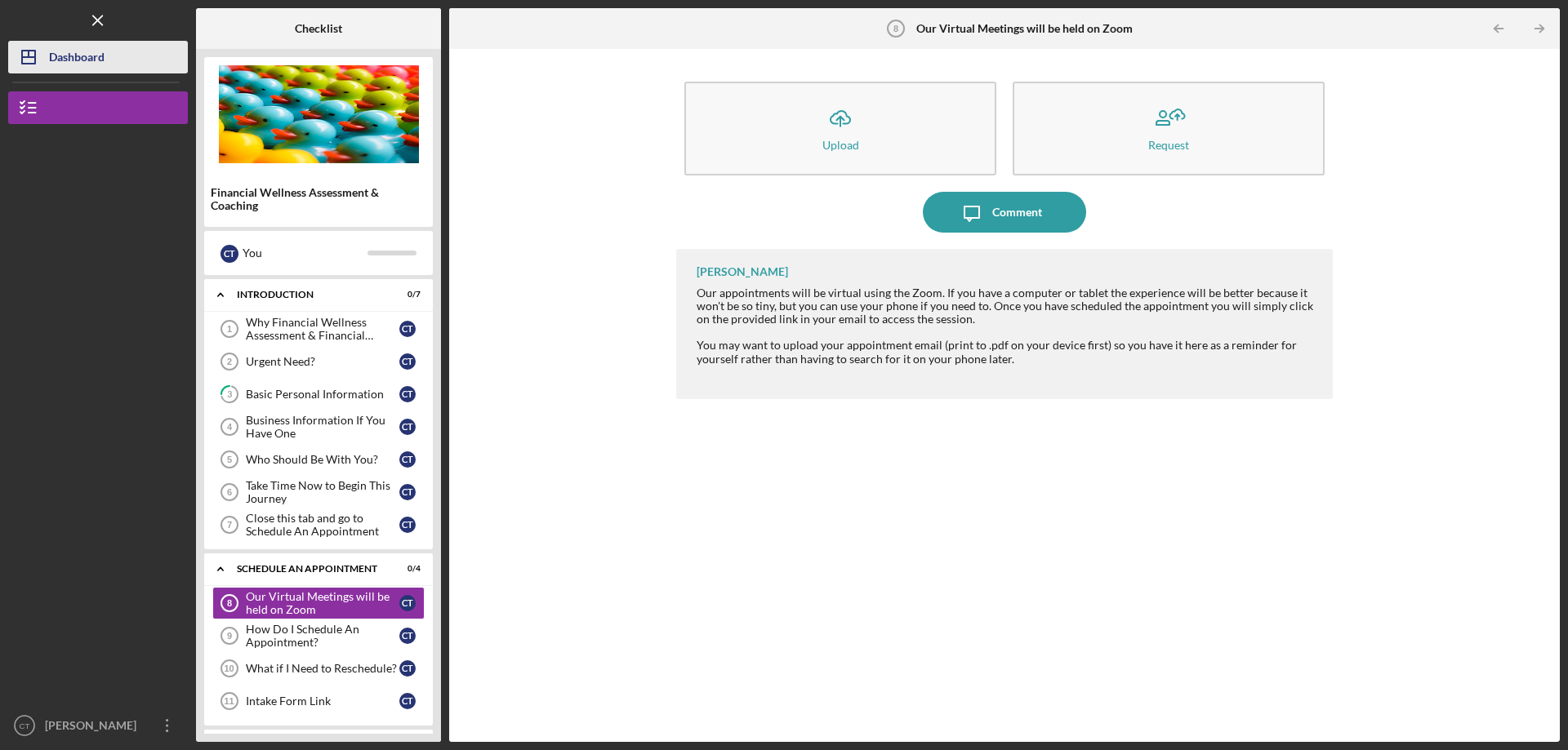
click at [79, 59] on div "Dashboard" at bounding box center [76, 59] width 56 height 37
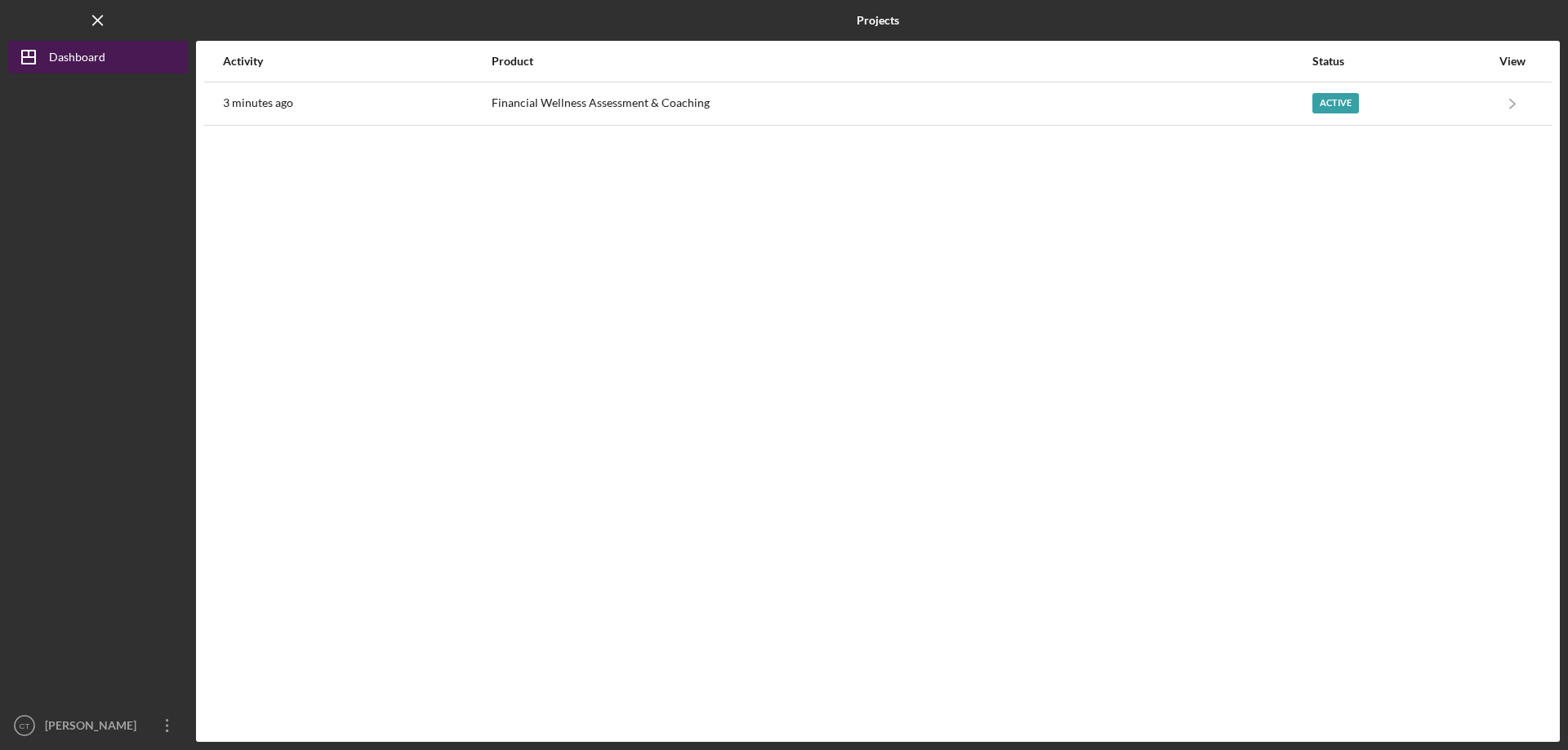
click at [77, 58] on div "Dashboard" at bounding box center [77, 59] width 57 height 37
click at [101, 24] on line "button" at bounding box center [97, 20] width 9 height 9
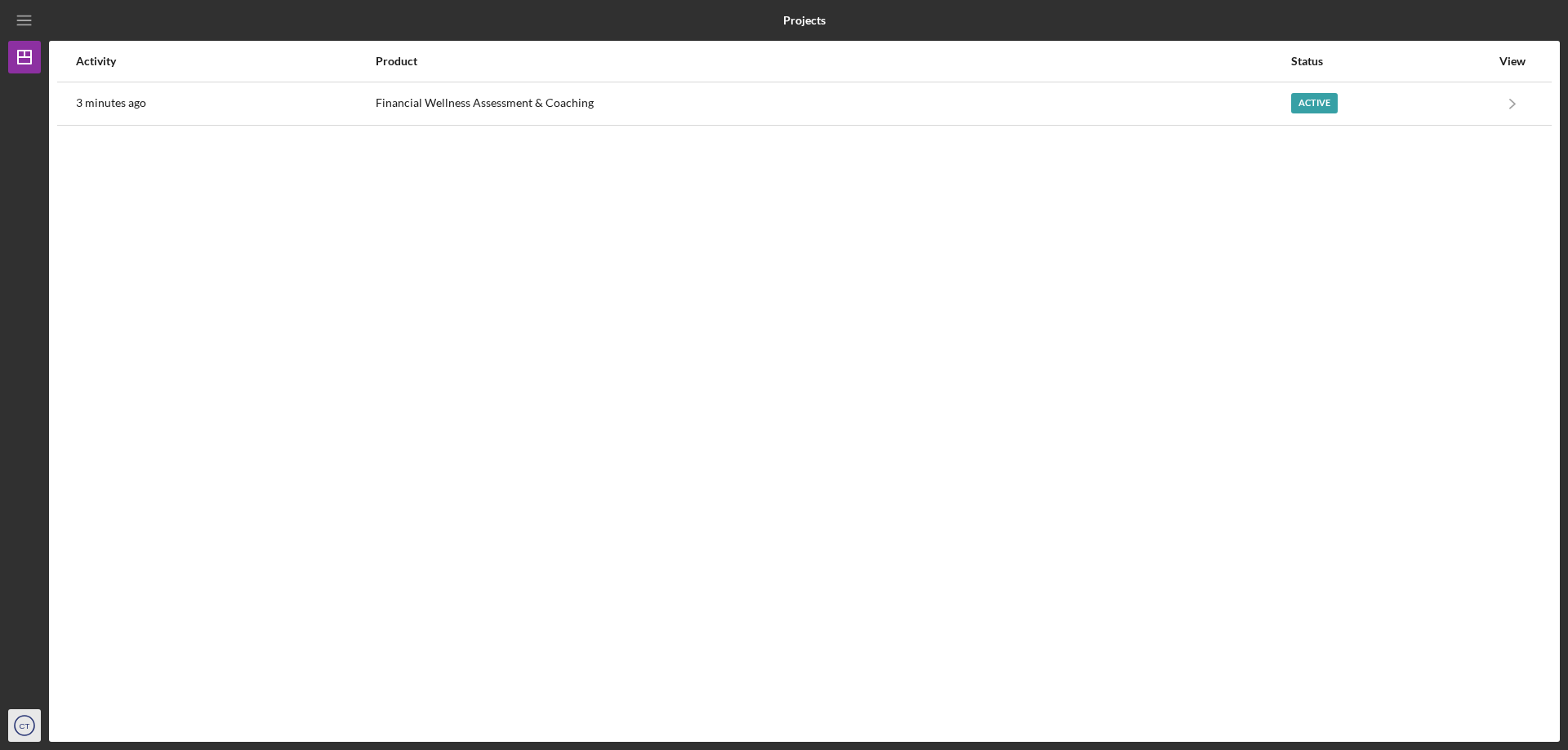
click at [28, 729] on text "CT" at bounding box center [25, 726] width 10 height 9
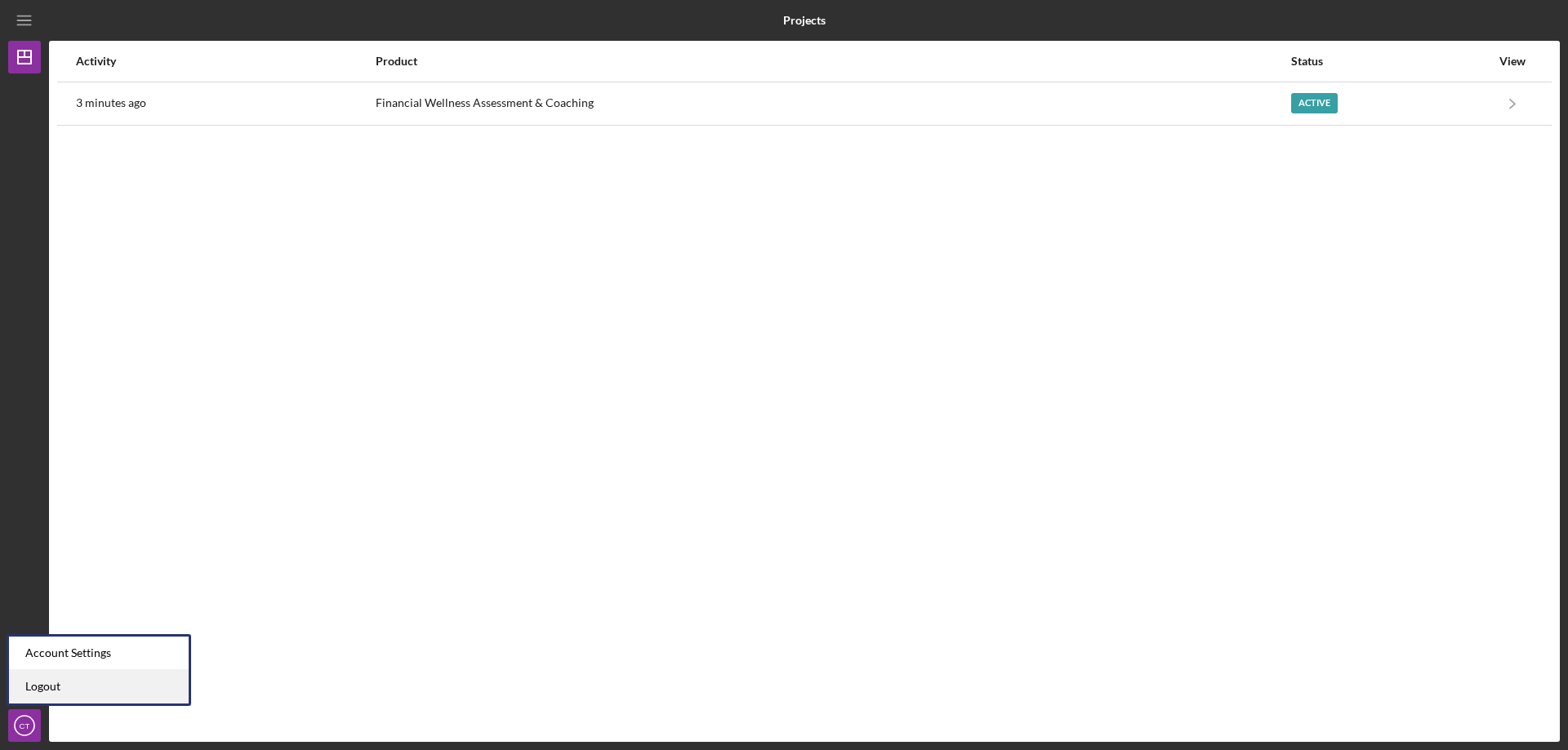
click at [45, 692] on link "Logout" at bounding box center [98, 686] width 179 height 33
